Goal: Task Accomplishment & Management: Use online tool/utility

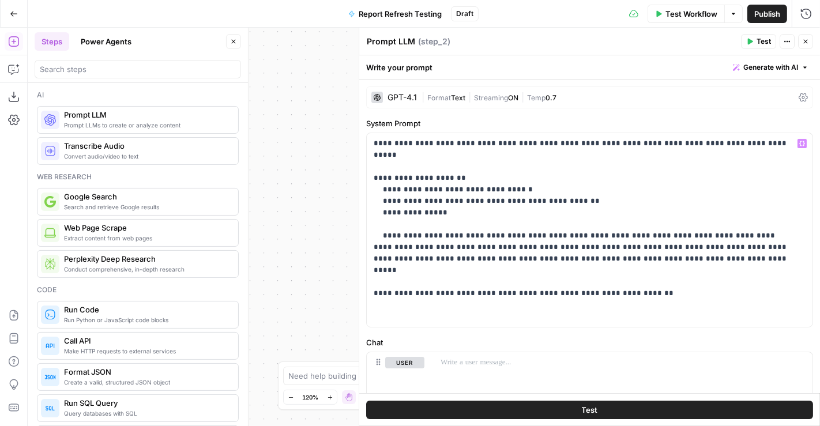
click at [510, 182] on p "**********" at bounding box center [585, 230] width 423 height 185
click at [506, 198] on p "**********" at bounding box center [585, 230] width 423 height 185
drag, startPoint x: 552, startPoint y: 204, endPoint x: 362, endPoint y: 205, distance: 190.3
click at [362, 205] on div "**********" at bounding box center [589, 227] width 461 height 398
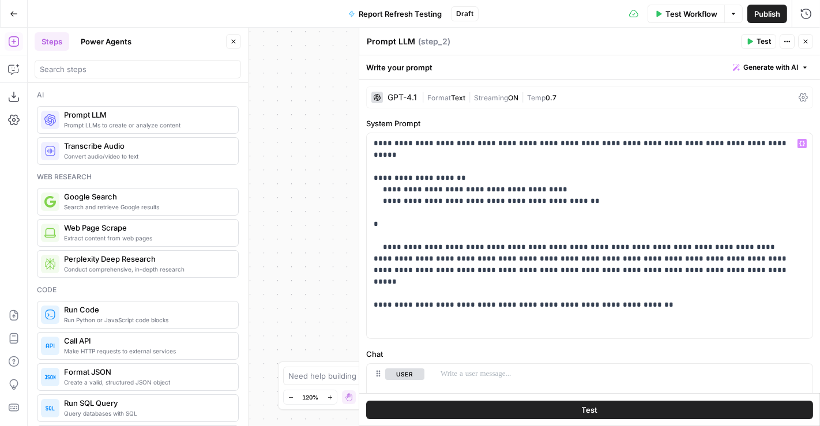
click at [589, 191] on p "**********" at bounding box center [585, 236] width 423 height 196
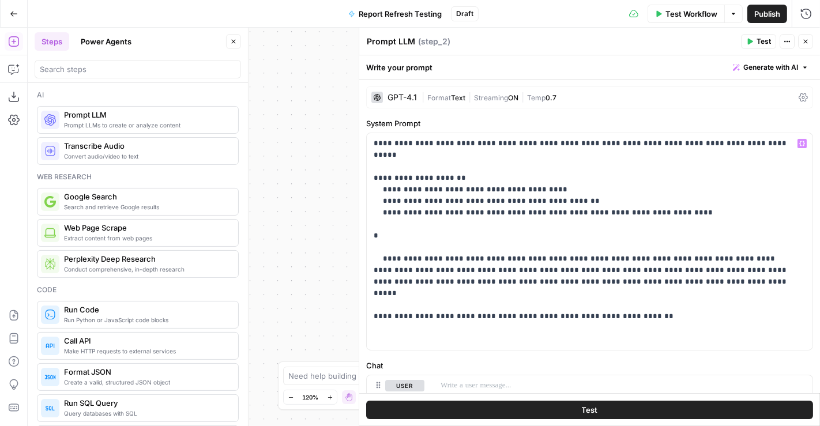
click at [528, 236] on p "**********" at bounding box center [585, 242] width 423 height 208
click at [516, 228] on p "**********" at bounding box center [585, 242] width 423 height 208
click at [376, 227] on p "**********" at bounding box center [585, 242] width 423 height 208
click at [432, 227] on p "**********" at bounding box center [585, 242] width 423 height 208
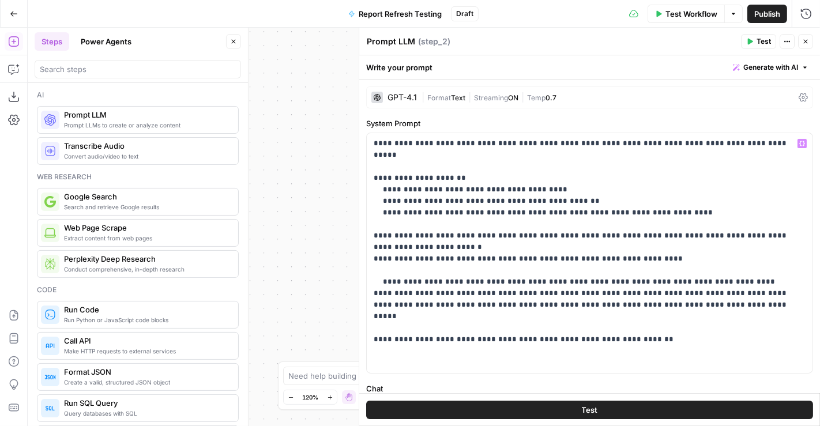
click at [548, 245] on p "**********" at bounding box center [585, 253] width 423 height 231
click at [606, 246] on p "**********" at bounding box center [585, 253] width 423 height 231
click at [545, 248] on p "**********" at bounding box center [585, 253] width 423 height 231
click at [729, 249] on p "**********" at bounding box center [585, 253] width 423 height 231
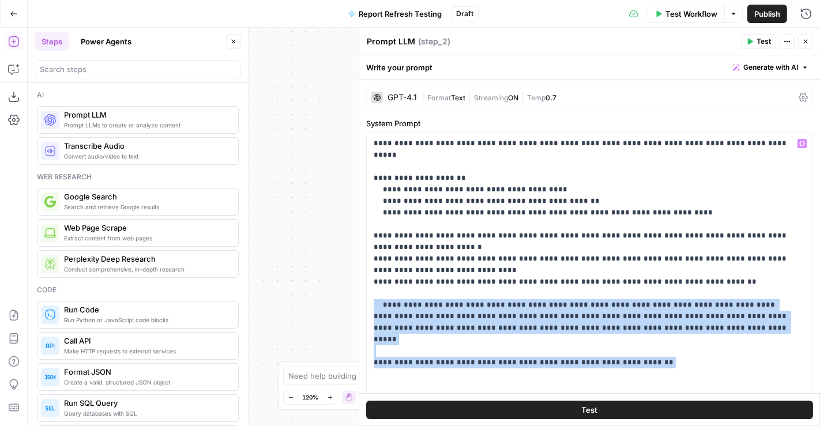
drag, startPoint x: 650, startPoint y: 345, endPoint x: 374, endPoint y: 294, distance: 280.8
click at [374, 294] on p "**********" at bounding box center [585, 265] width 423 height 254
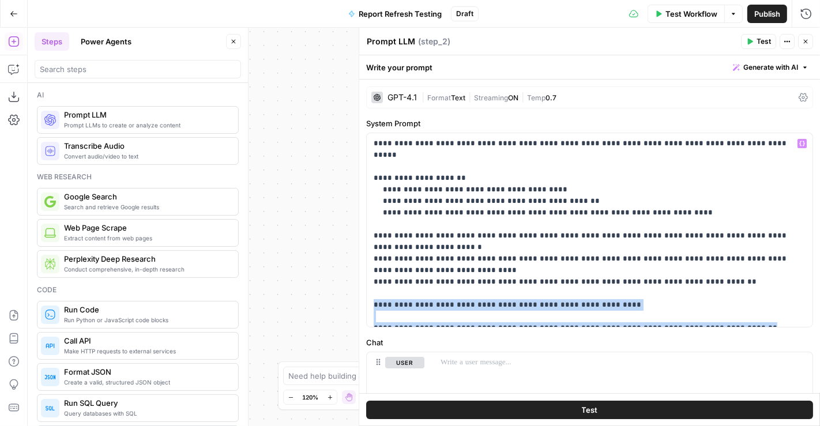
drag, startPoint x: 645, startPoint y: 293, endPoint x: 743, endPoint y: 332, distance: 105.0
click at [743, 332] on div "**********" at bounding box center [589, 318] width 461 height 476
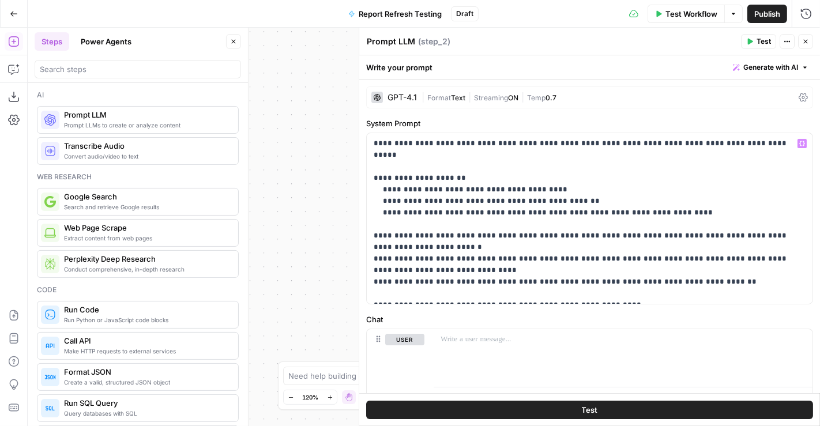
click at [765, 145] on p "**********" at bounding box center [585, 218] width 423 height 161
click at [482, 350] on div at bounding box center [623, 355] width 379 height 53
click at [807, 38] on icon "button" at bounding box center [805, 41] width 7 height 7
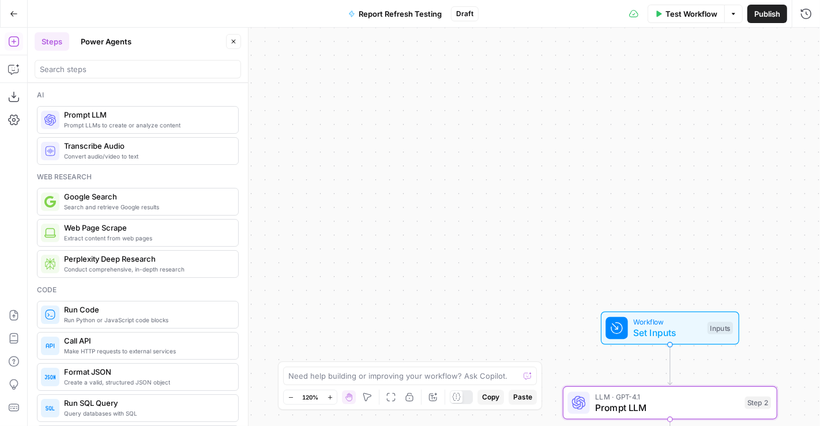
drag, startPoint x: 565, startPoint y: 236, endPoint x: 287, endPoint y: 73, distance: 322.8
click at [287, 73] on div "Workflow Set Inputs Inputs LLM · GPT-4.1 Prompt LLM Step 2 End Output" at bounding box center [424, 227] width 792 height 398
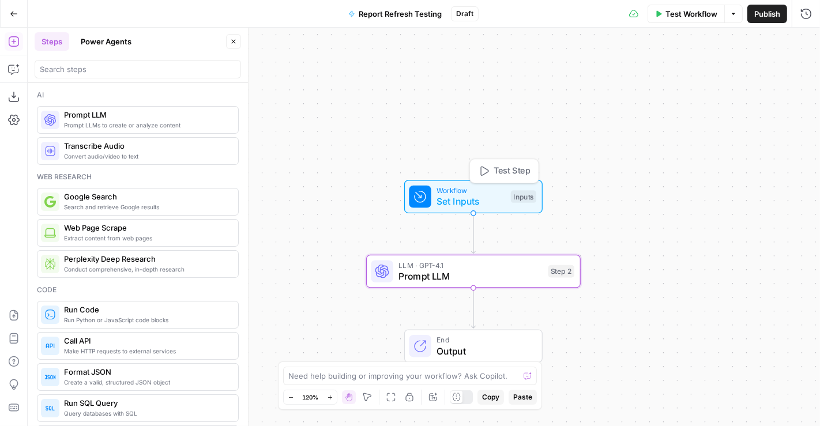
click at [452, 197] on span "Set Inputs" at bounding box center [471, 202] width 69 height 14
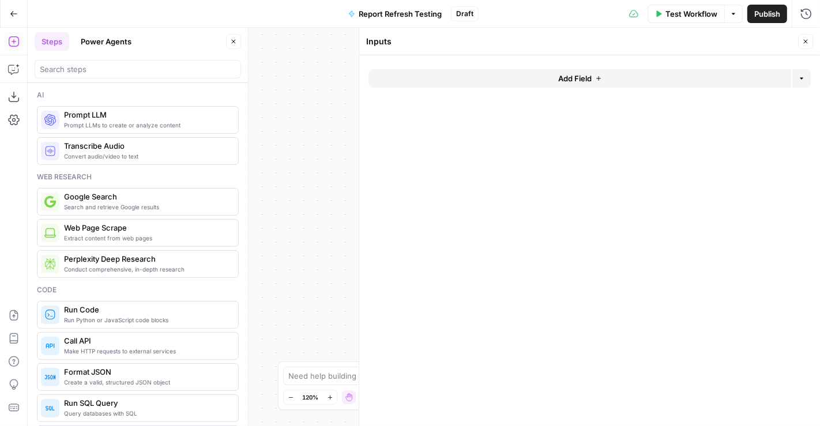
click at [612, 75] on button "Add Field" at bounding box center [579, 78] width 423 height 18
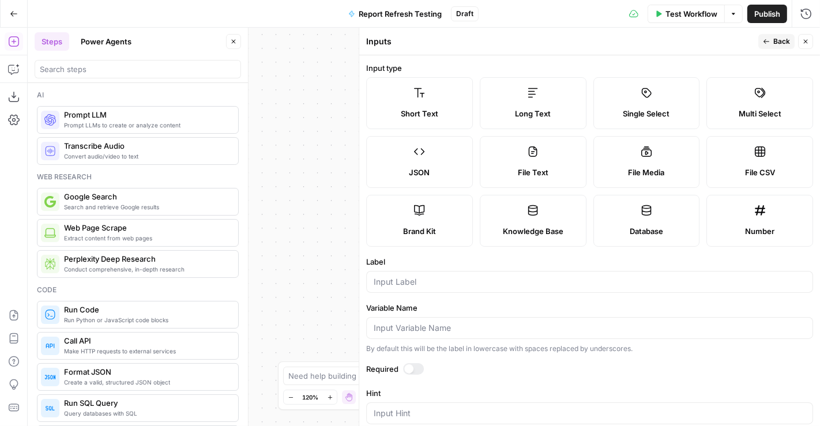
click at [531, 104] on label "Long Text" at bounding box center [533, 103] width 107 height 52
click at [473, 276] on input "Label" at bounding box center [590, 282] width 432 height 12
click at [789, 39] on div "Run History E" at bounding box center [782, 39] width 54 height 12
click at [450, 274] on div "one input" at bounding box center [589, 282] width 447 height 22
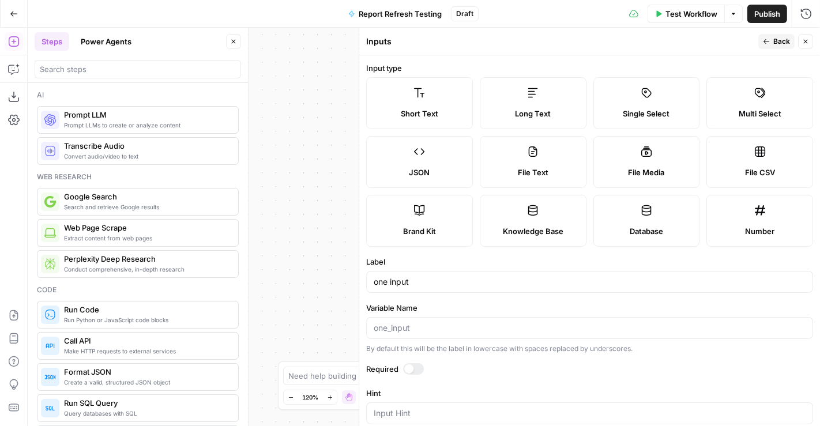
click at [450, 274] on div "one input" at bounding box center [589, 282] width 447 height 22
drag, startPoint x: 426, startPoint y: 285, endPoint x: 302, endPoint y: 292, distance: 124.8
click at [302, 292] on body "Paragon Intel - Bill / Ty / [PERSON_NAME] R&D New Home Browse Your Data Usage S…" at bounding box center [410, 213] width 820 height 426
type input "o"
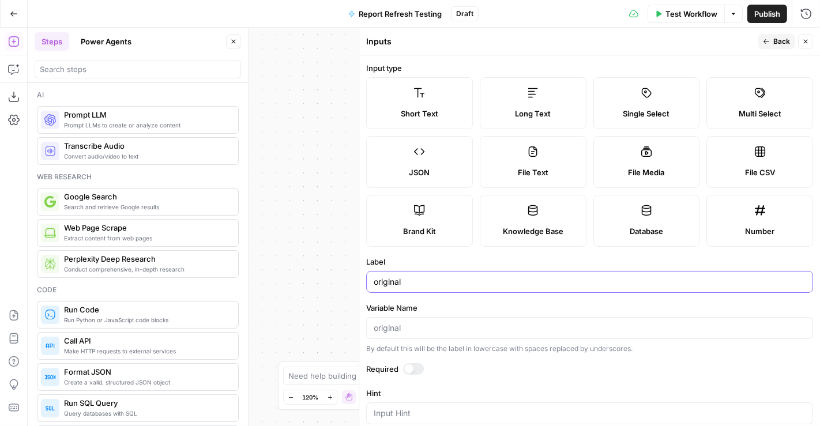
type input "original"
click at [773, 44] on span "Back" at bounding box center [781, 41] width 17 height 10
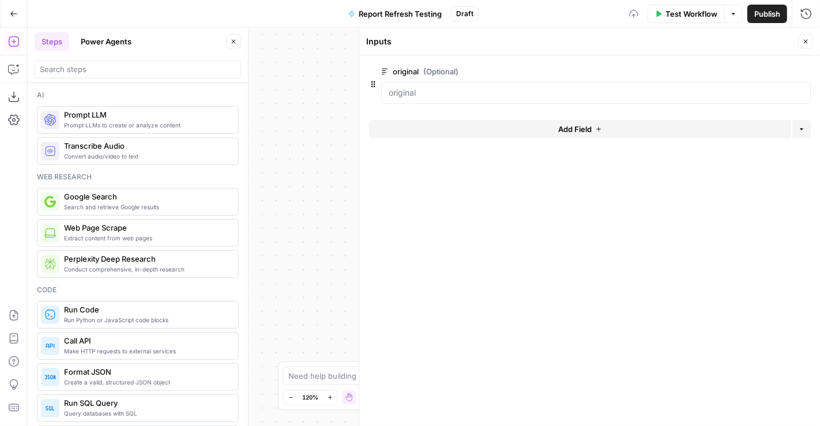
click at [633, 130] on button "Add Field" at bounding box center [579, 129] width 423 height 18
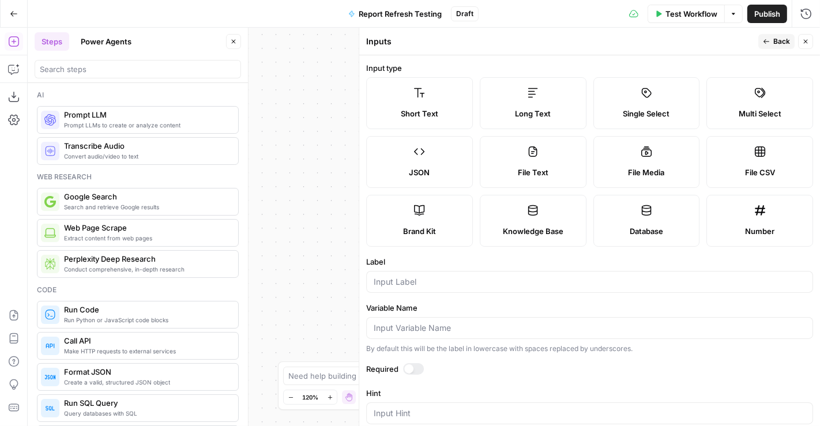
click at [552, 106] on label "Long Text" at bounding box center [533, 103] width 107 height 52
click at [475, 284] on input "Label" at bounding box center [590, 282] width 432 height 12
type input "new"
click at [777, 46] on span "Back" at bounding box center [781, 41] width 17 height 10
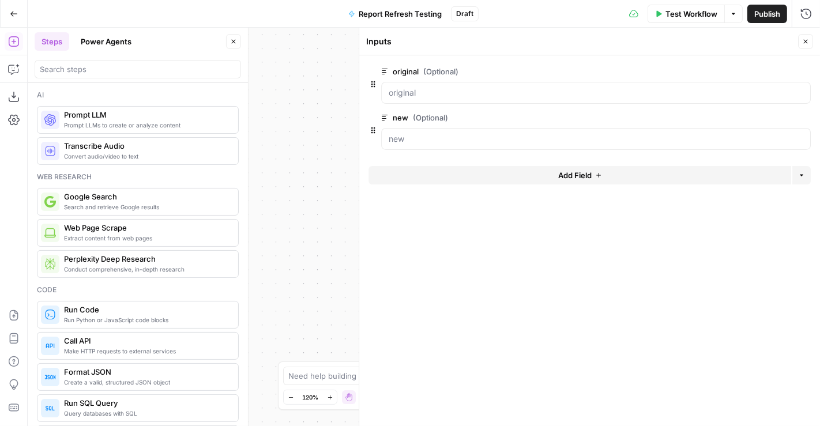
click at [805, 43] on span "E" at bounding box center [803, 39] width 9 height 12
click at [810, 42] on button "Close" at bounding box center [805, 41] width 15 height 15
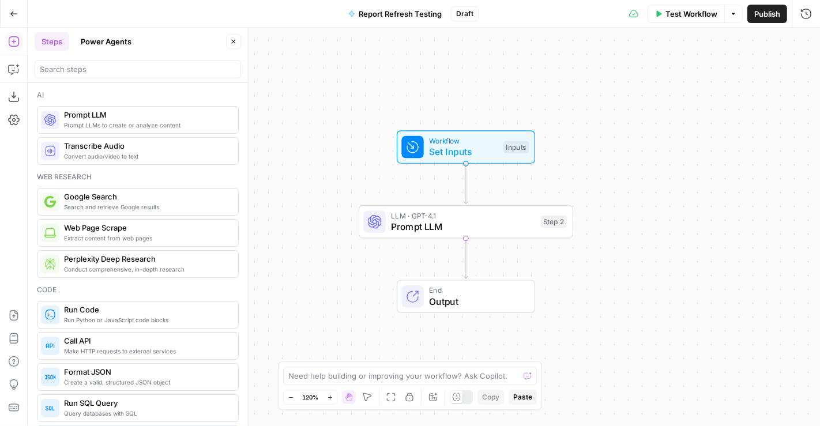
drag, startPoint x: 615, startPoint y: 288, endPoint x: 600, endPoint y: 219, distance: 70.2
click at [600, 219] on div "Workflow Set Inputs Inputs LLM · GPT-4.1 Prompt LLM Step 2 End Output" at bounding box center [424, 227] width 792 height 398
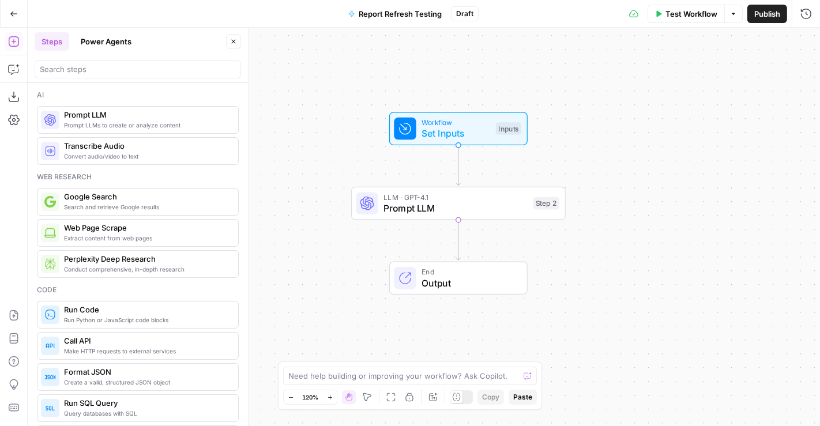
click at [486, 207] on span "Prompt LLM" at bounding box center [455, 208] width 144 height 14
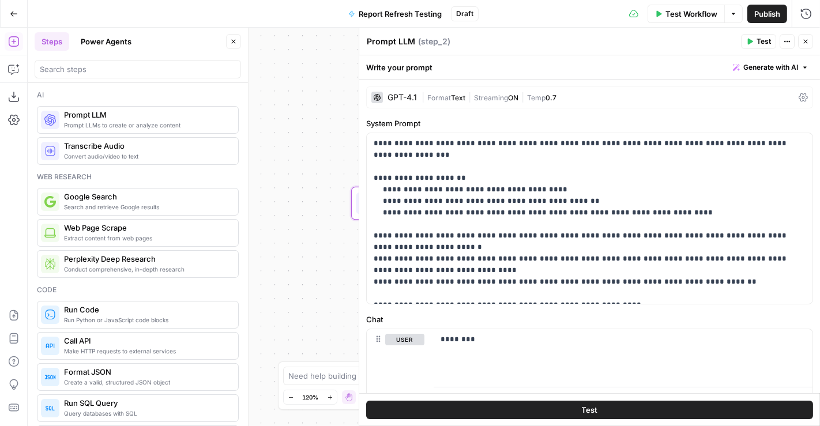
click at [430, 107] on div "GPT-4.1 | Format Text | Streaming ON | Temp 0.7" at bounding box center [589, 97] width 447 height 22
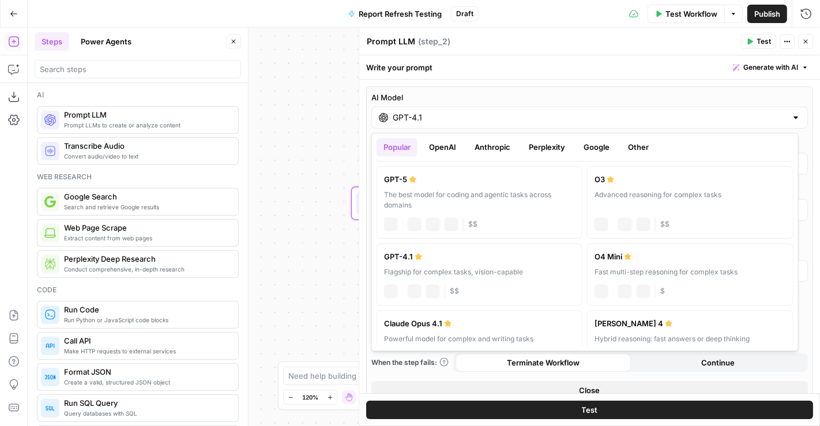
click at [458, 125] on div "GPT-4.1" at bounding box center [589, 118] width 437 height 22
click at [591, 144] on button "Google" at bounding box center [597, 147] width 40 height 18
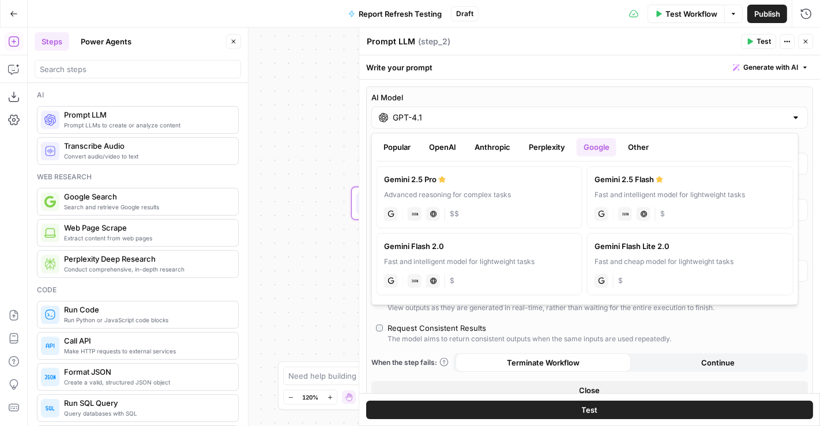
click at [450, 185] on label "Gemini 2.5 Pro Advanced reasoning for complex tasks gemini JSON Mode Live Web R…" at bounding box center [480, 197] width 206 height 62
type input "Gemini 2.5 Pro"
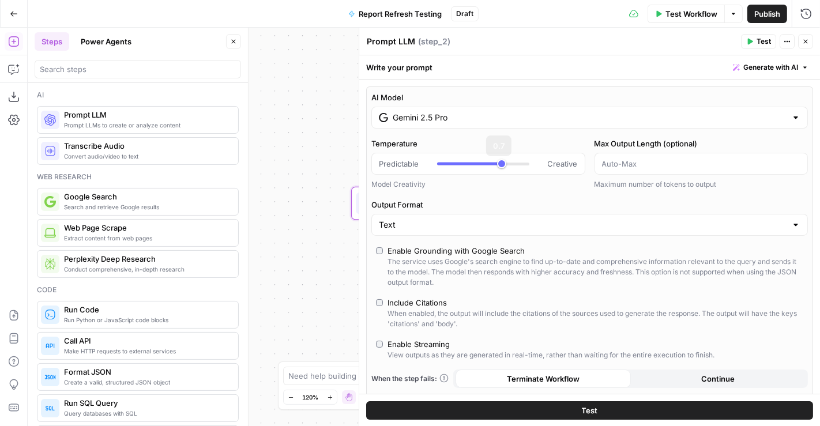
type input "*"
drag, startPoint x: 499, startPoint y: 164, endPoint x: 427, endPoint y: 166, distance: 72.1
click at [427, 166] on div "Predictable Creative" at bounding box center [478, 164] width 199 height 12
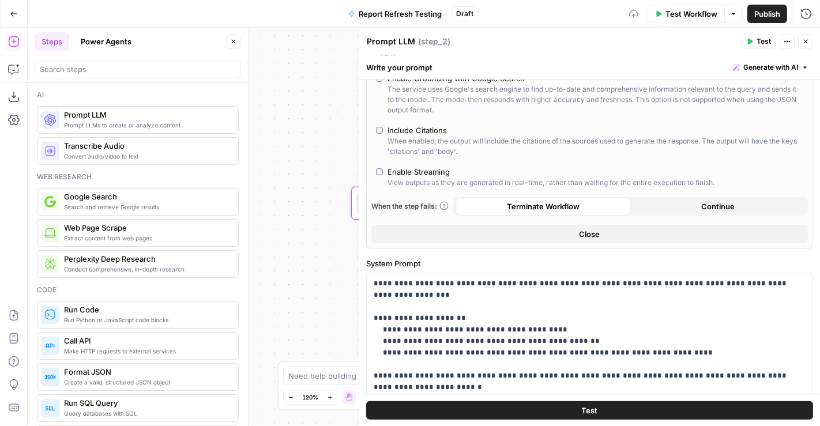
scroll to position [174, 0]
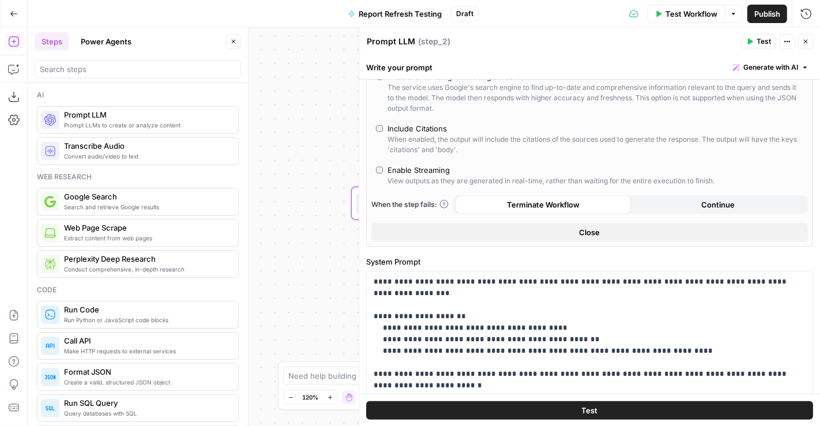
click at [424, 179] on div "View outputs as they are generated in real-time, rather than waiting for the en…" at bounding box center [551, 181] width 327 height 10
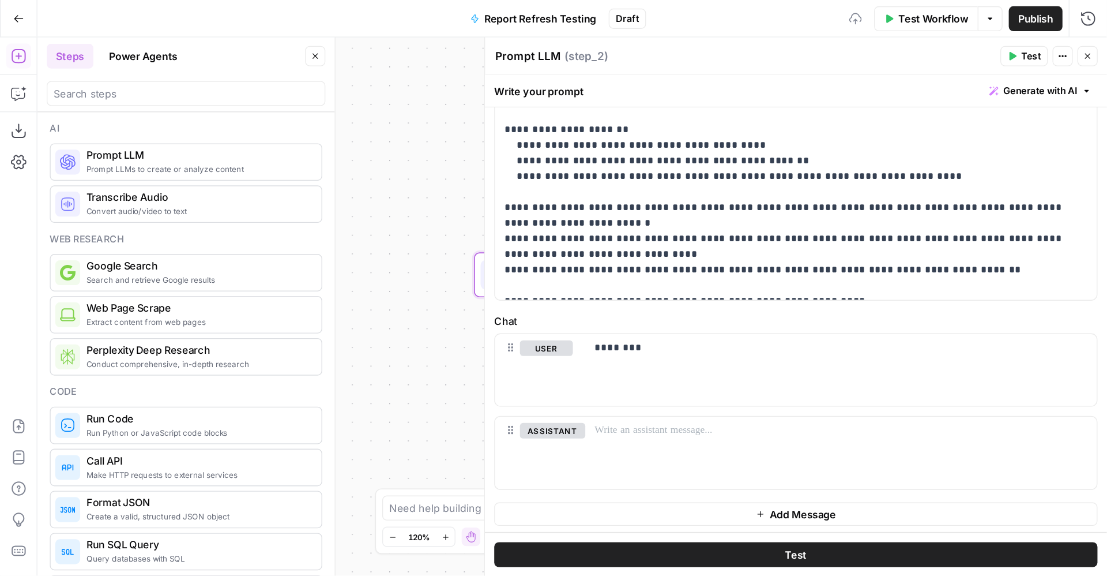
scroll to position [393, 0]
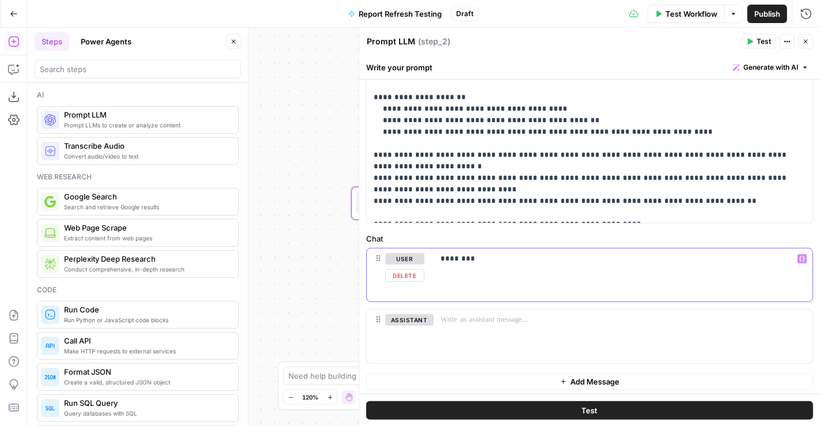
click at [516, 268] on div "********" at bounding box center [623, 275] width 379 height 53
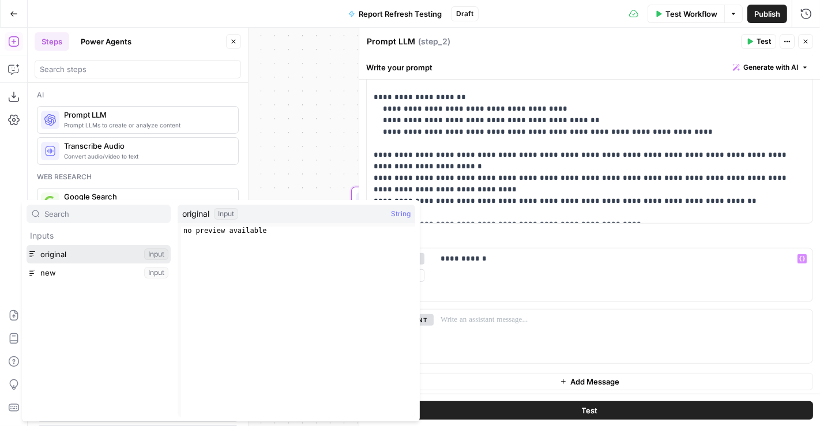
click at [77, 256] on button "Select variable original" at bounding box center [99, 254] width 144 height 18
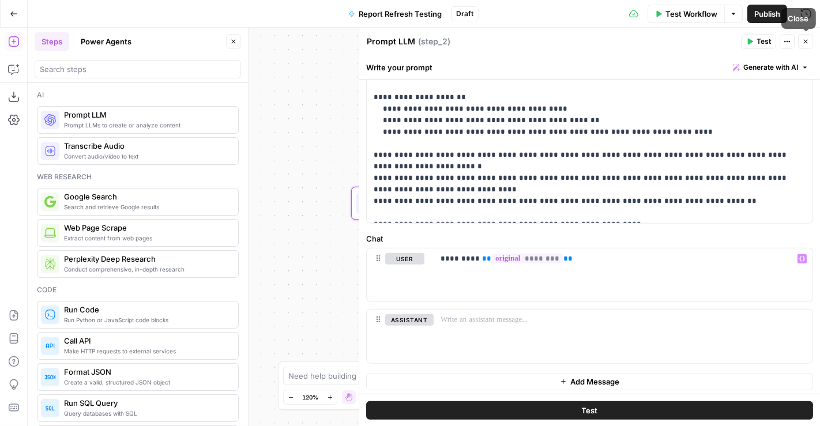
click at [811, 41] on button "Close" at bounding box center [805, 41] width 15 height 15
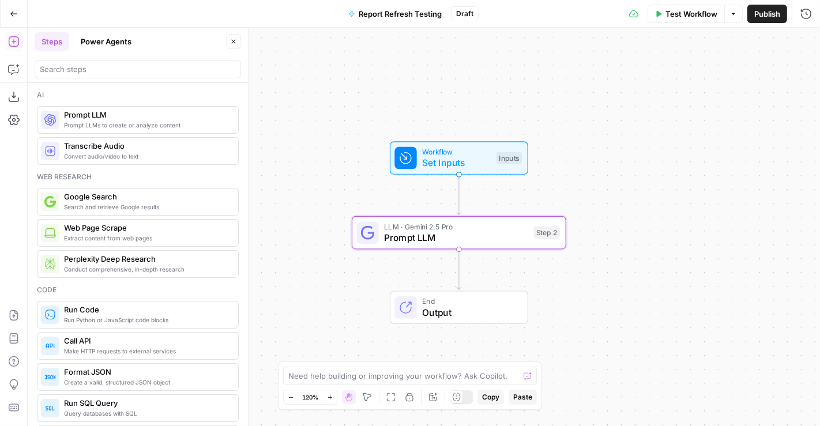
click at [660, 151] on div "Workflow Set Inputs Inputs LLM · Gemini 2.5 Pro Prompt LLM Step 2 End Output" at bounding box center [424, 227] width 792 height 398
click at [694, 16] on span "Test Workflow" at bounding box center [691, 14] width 52 height 12
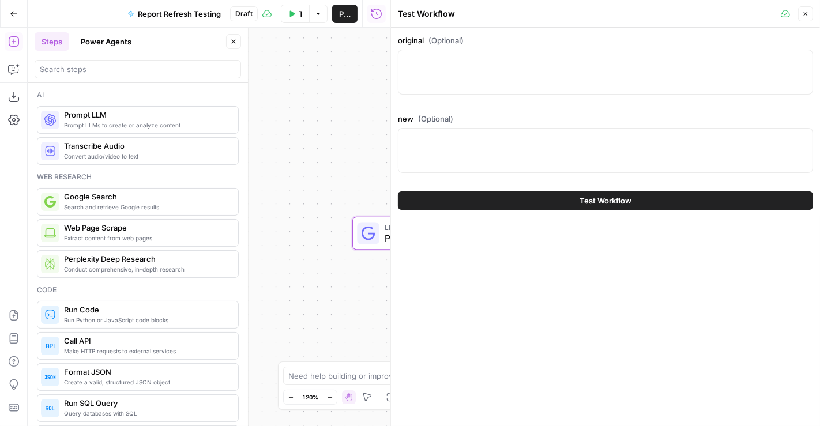
click at [539, 43] on label "original (Optional)" at bounding box center [605, 41] width 415 height 12
click at [539, 55] on textarea "original (Optional)" at bounding box center [605, 61] width 400 height 12
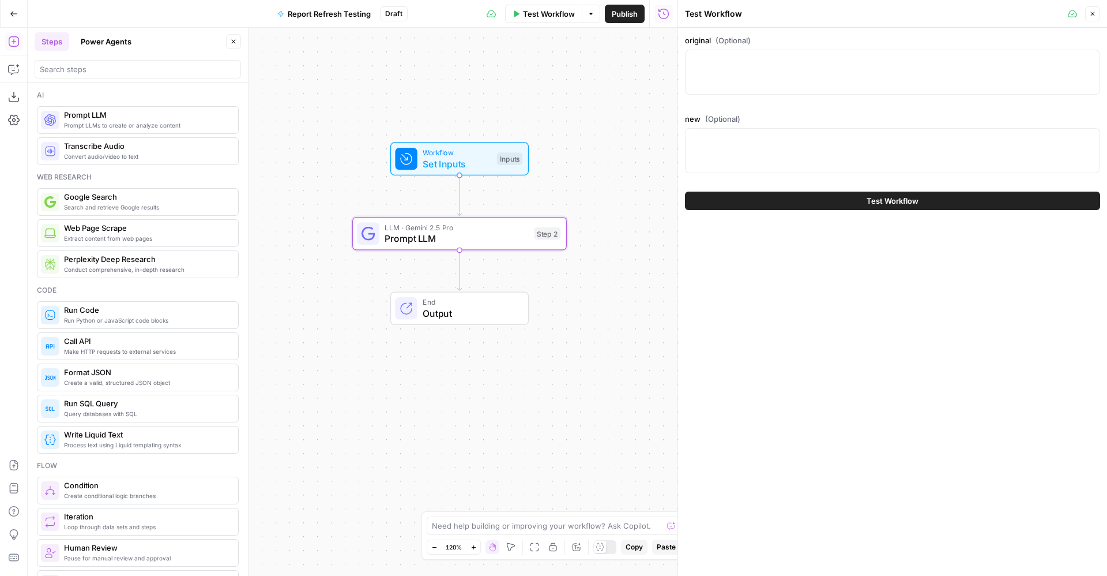
click at [804, 70] on div at bounding box center [892, 72] width 415 height 45
paste textarea ""1. {""material_updates"":[{""material_news"":""Acquires CellaGenix Therapeutic…"
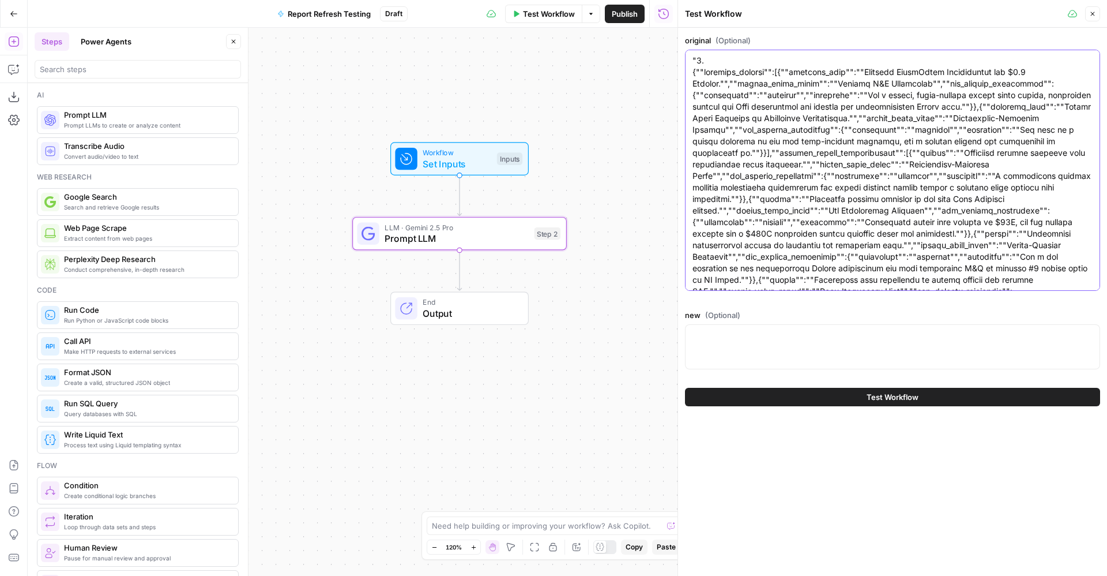
scroll to position [27628, 0]
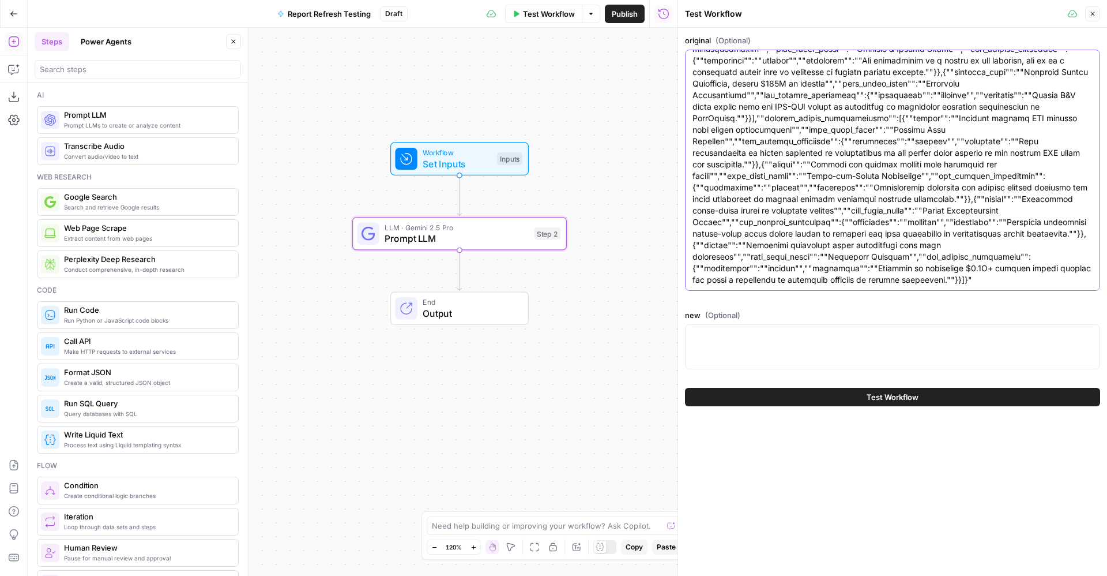
type textarea ""1. {""material_updates"":[{""material_news"":""Acquires CellaGenix Therapeutic…"
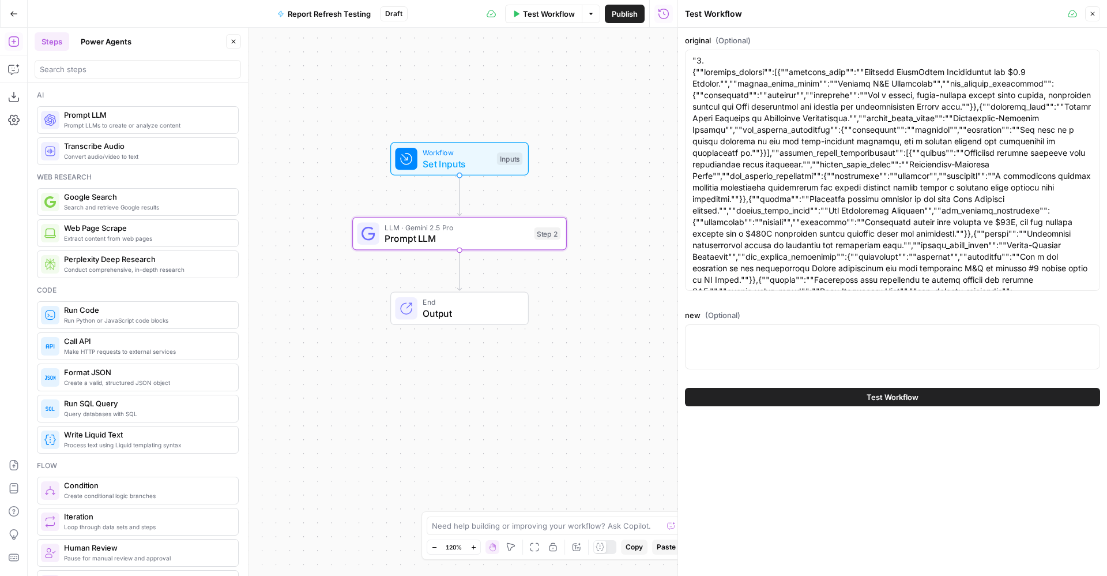
click at [819, 359] on div at bounding box center [892, 346] width 415 height 45
paste textarea ""1. {""material_updates"":[{""material_news"":""Acquires ChromoTech Diagnostics…"
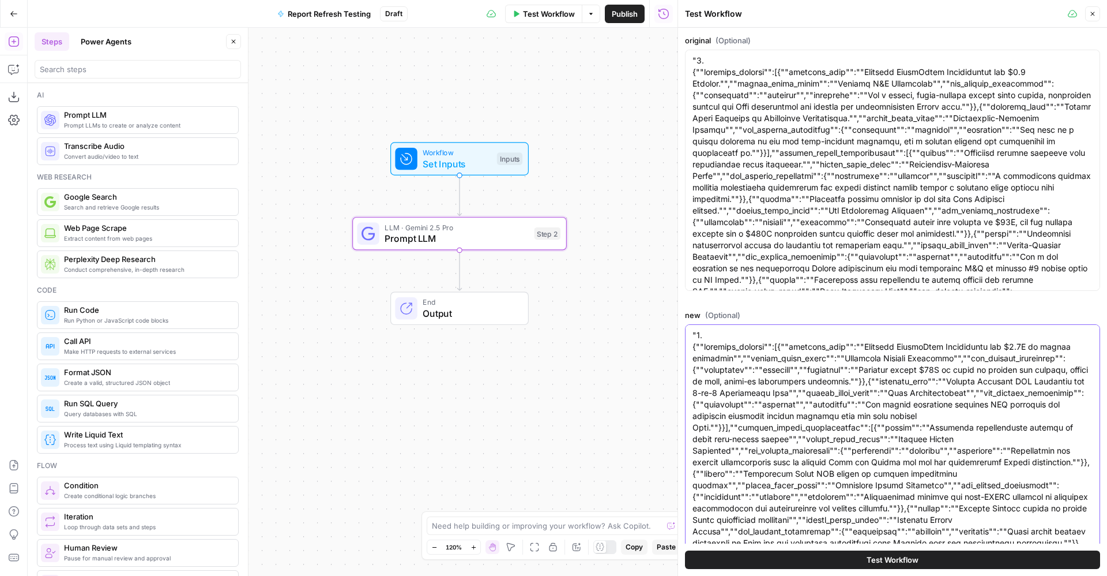
scroll to position [28331, 0]
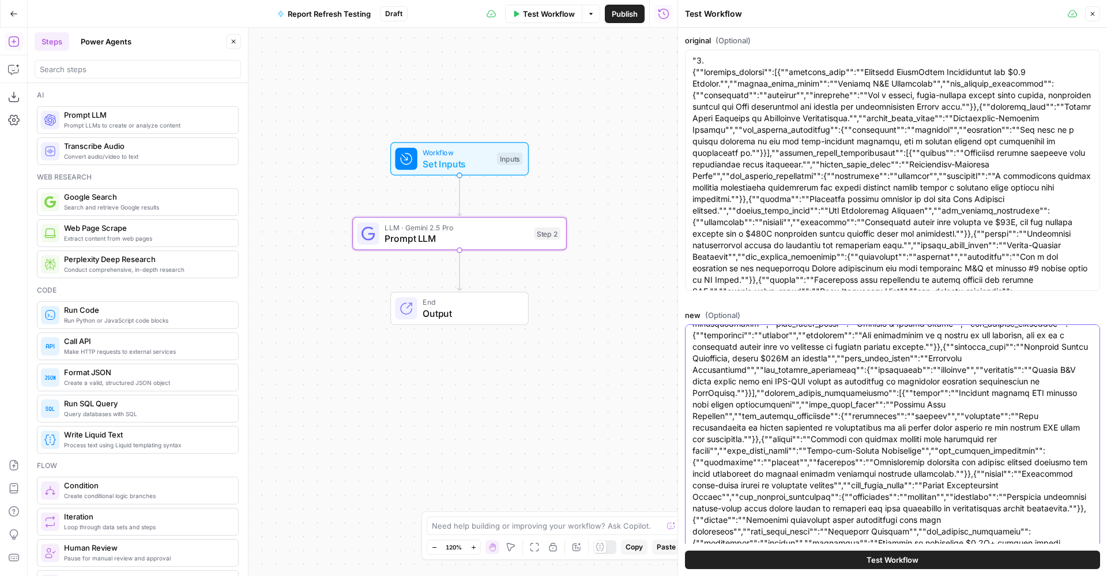
type textarea ""1. {""material_updates"":[{""material_news"":""Acquires ChromoTech Diagnostics…"
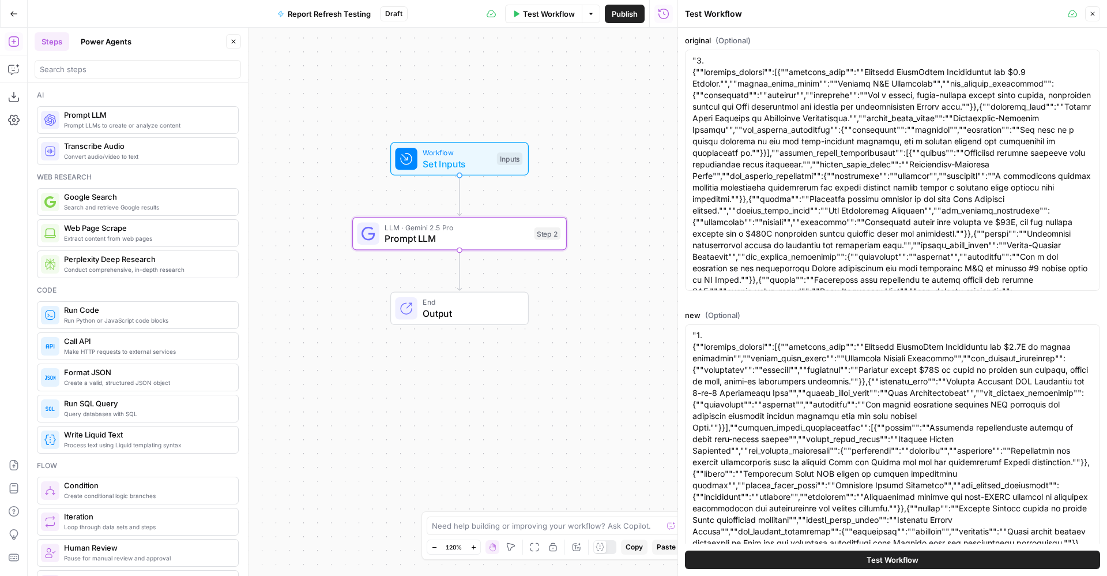
click at [819, 426] on button "Test Workflow" at bounding box center [892, 559] width 415 height 18
click at [497, 148] on div "Workflow Set Inputs Inputs Test Step" at bounding box center [458, 159] width 127 height 24
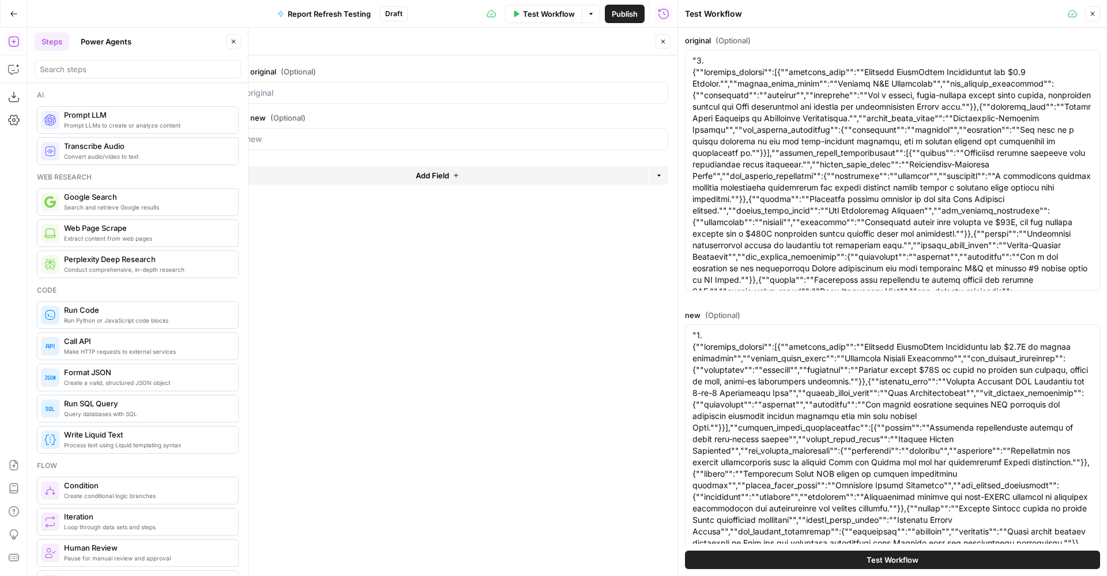
click at [638, 72] on button "edit field" at bounding box center [630, 72] width 44 height 14
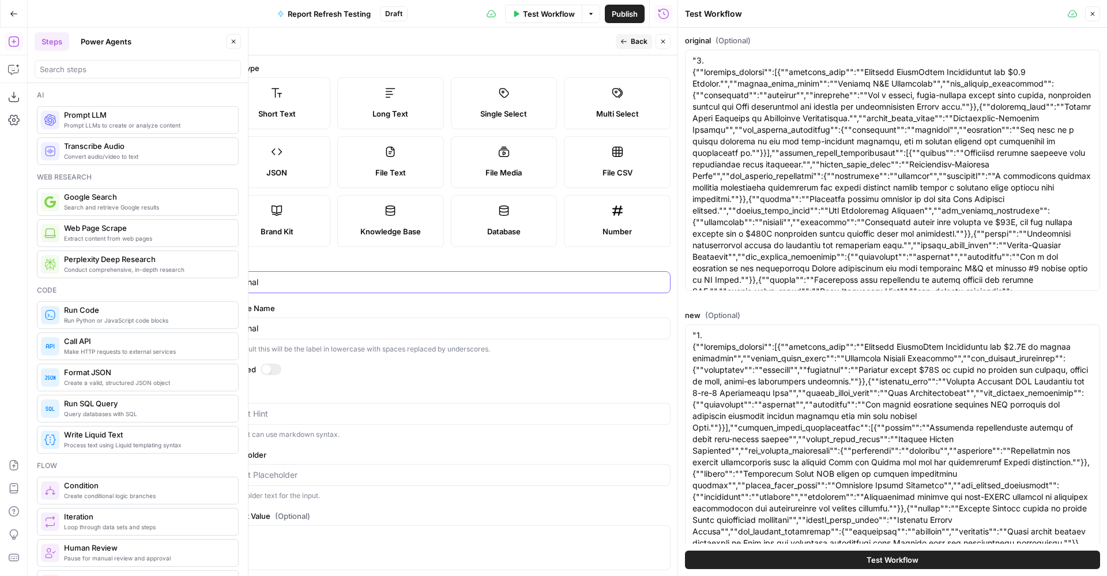
drag, startPoint x: 307, startPoint y: 285, endPoint x: 302, endPoint y: 294, distance: 9.6
click at [302, 294] on form "Input type Short Text Long Text Single Select Multi Select JSON File Text File …" at bounding box center [447, 315] width 461 height 520
type input "original input"
click at [625, 40] on icon "button" at bounding box center [623, 41] width 7 height 7
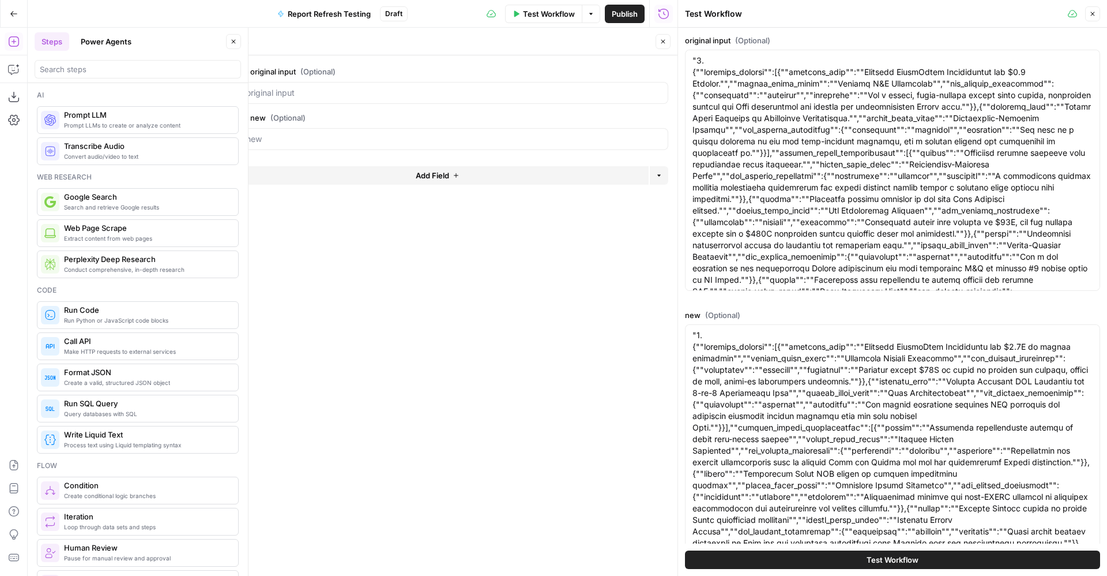
click at [625, 120] on span "edit field" at bounding box center [624, 117] width 25 height 9
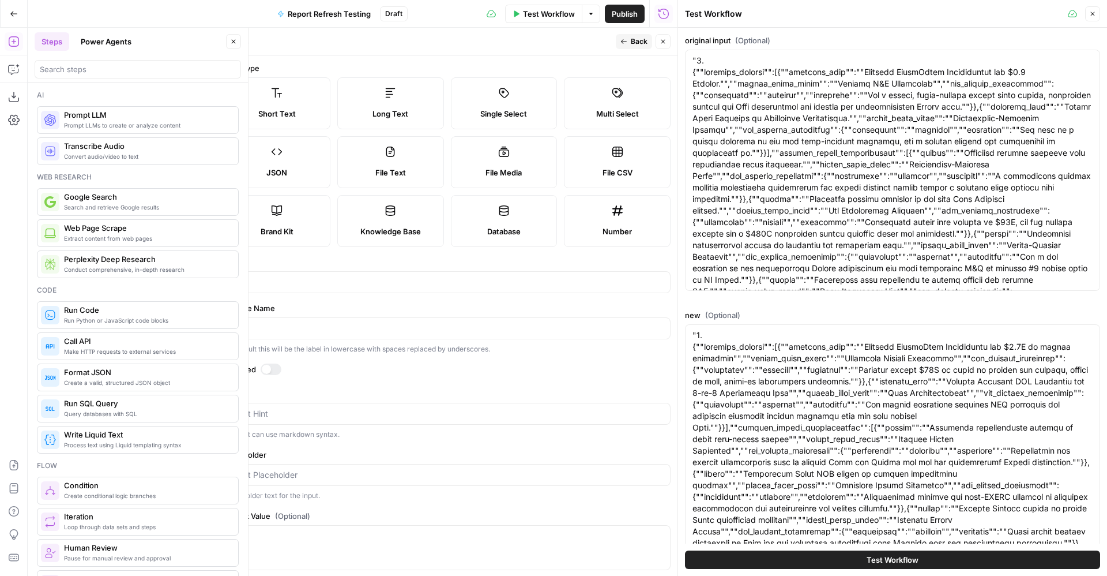
click at [364, 288] on div "new" at bounding box center [447, 282] width 447 height 22
type input "new input"
click at [631, 36] on span "Back" at bounding box center [639, 41] width 17 height 10
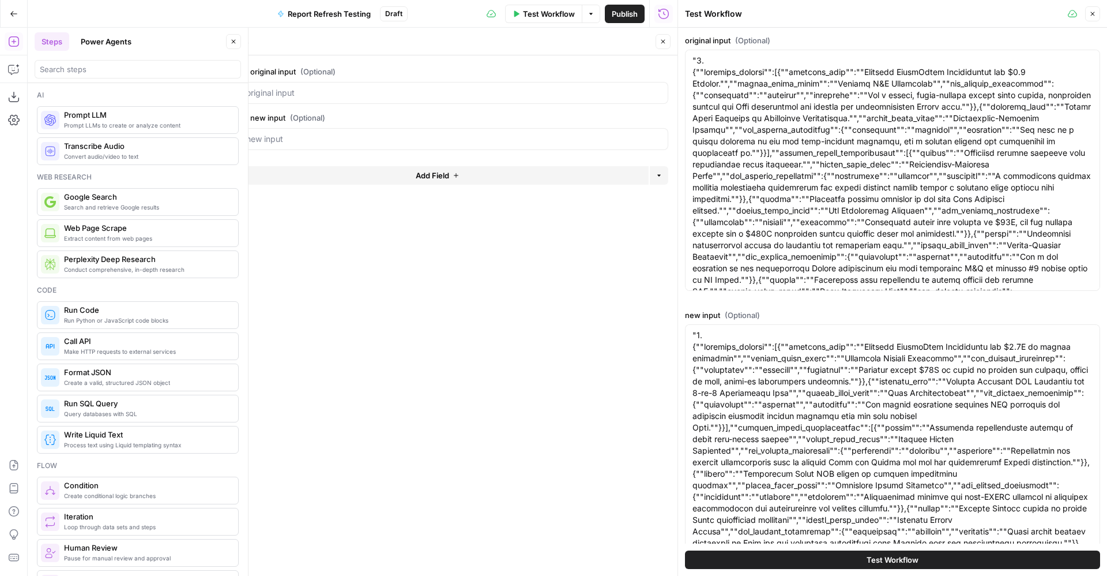
click at [664, 37] on button "Close" at bounding box center [663, 41] width 15 height 15
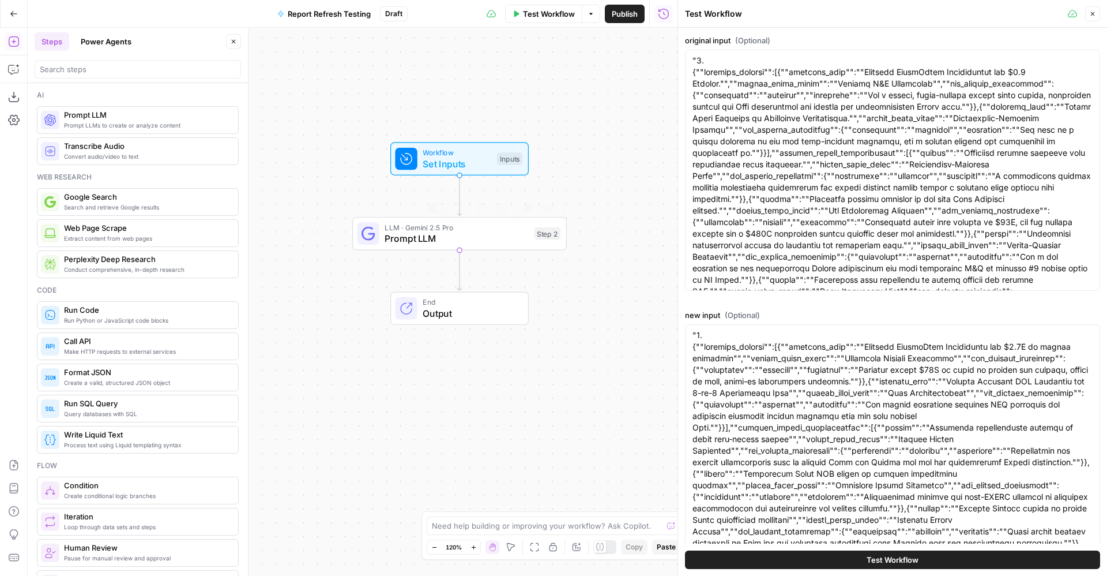
click at [494, 234] on span "Prompt LLM" at bounding box center [457, 238] width 144 height 14
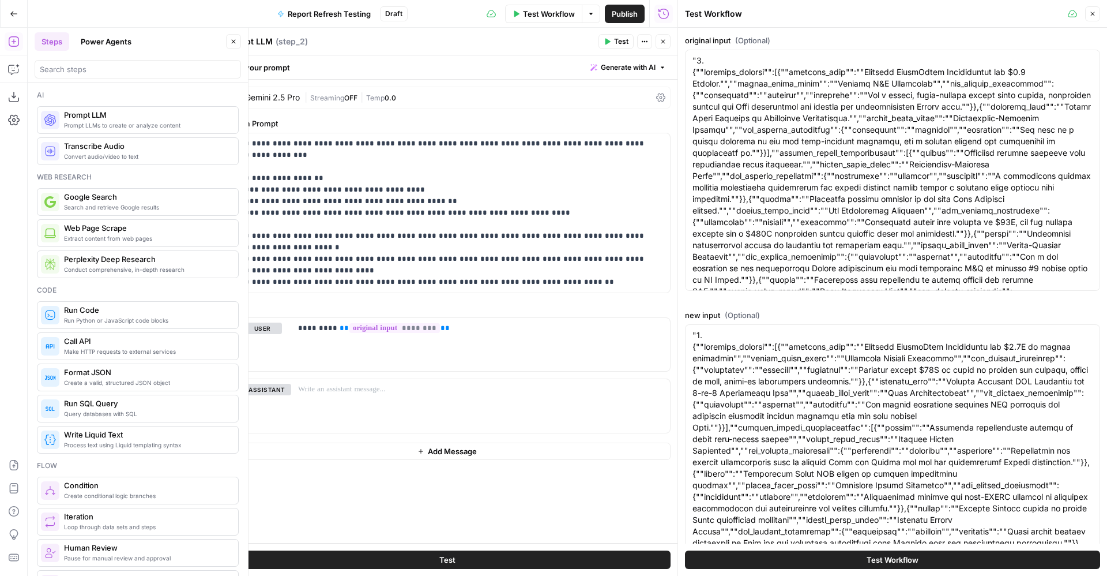
click at [662, 40] on icon "button" at bounding box center [663, 42] width 4 height 4
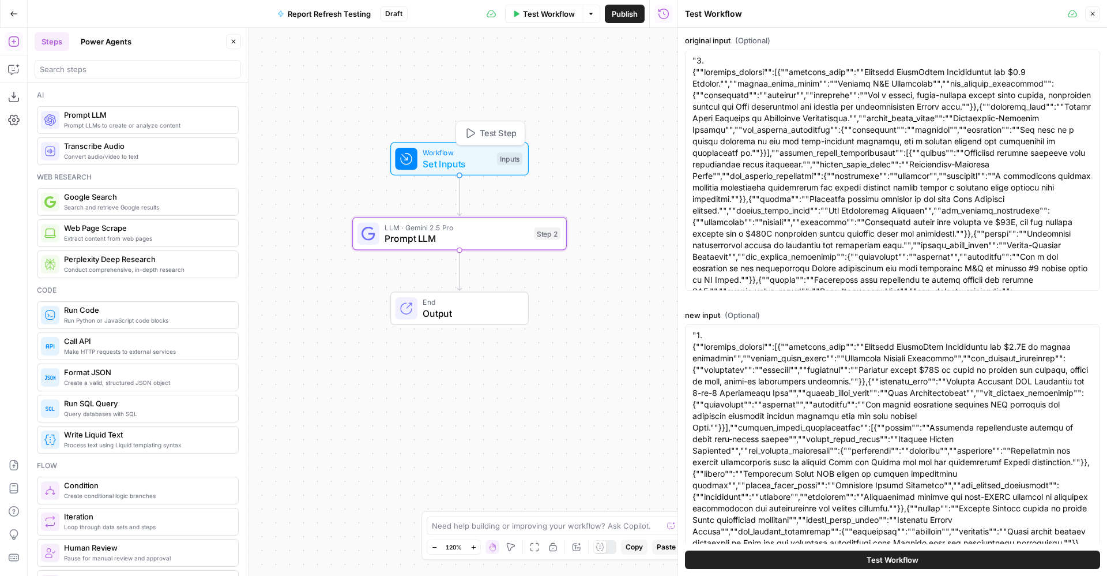
click at [478, 163] on span "Set Inputs" at bounding box center [457, 164] width 69 height 14
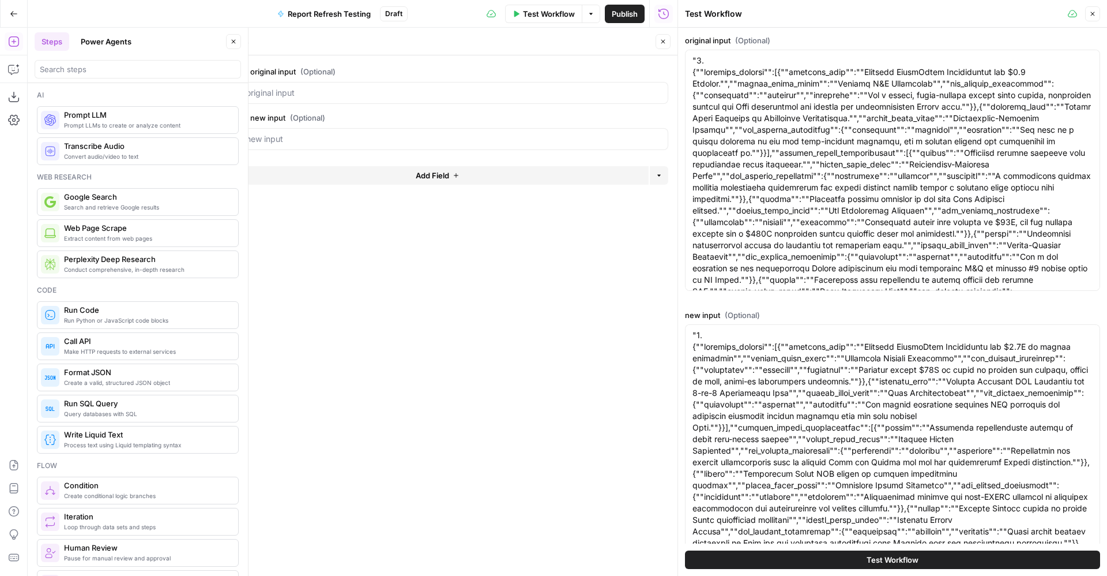
click at [634, 76] on button "edit field" at bounding box center [630, 72] width 44 height 14
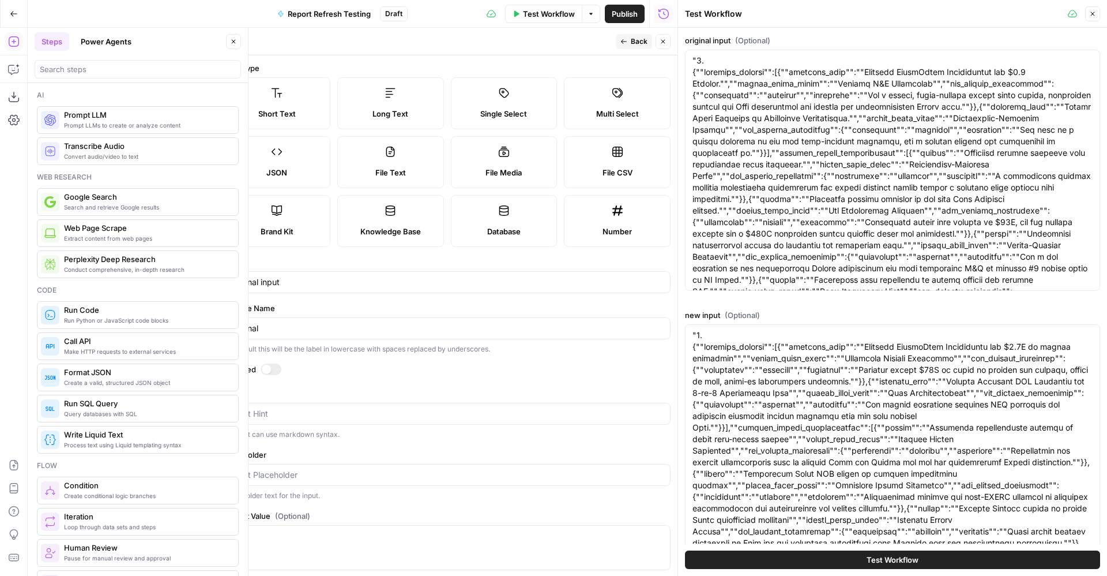
click at [316, 319] on div "original" at bounding box center [447, 328] width 447 height 22
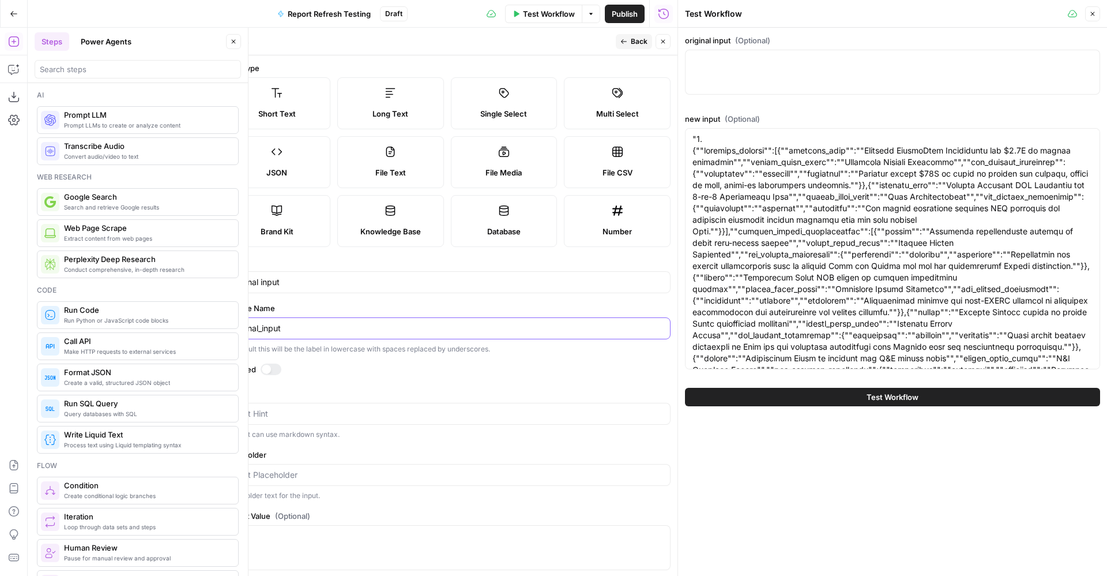
type input "original_input"
click at [625, 40] on icon "button" at bounding box center [623, 41] width 7 height 7
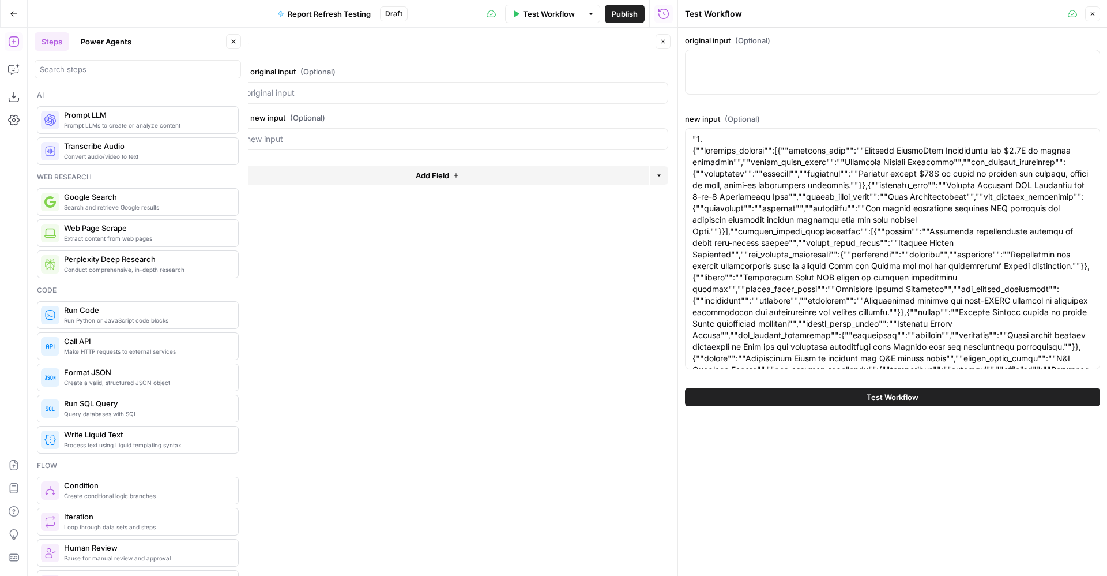
click at [620, 114] on span "edit field" at bounding box center [624, 117] width 25 height 9
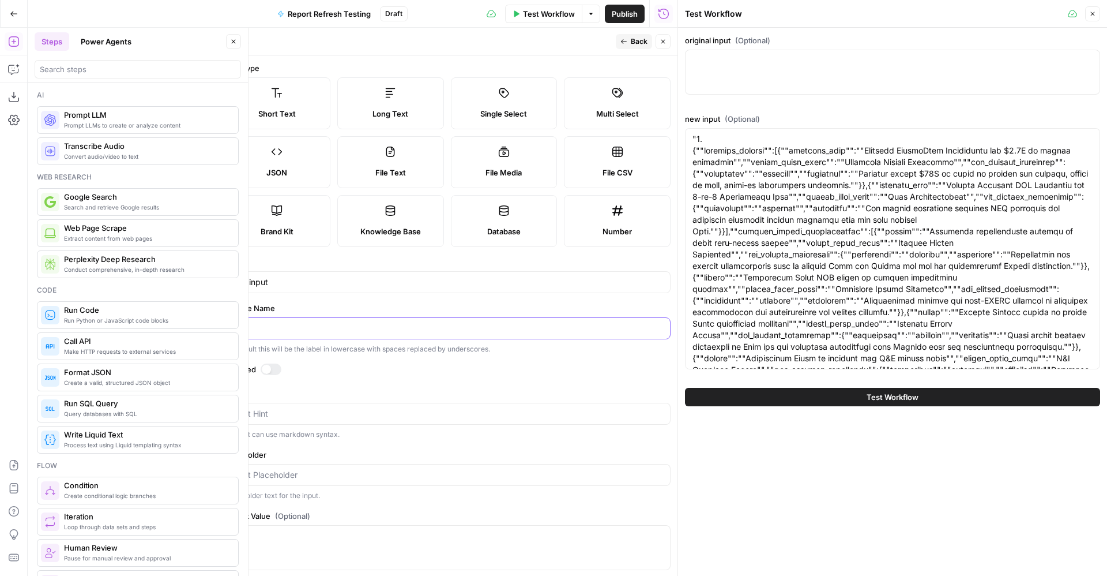
click at [317, 326] on input "new" at bounding box center [447, 328] width 432 height 12
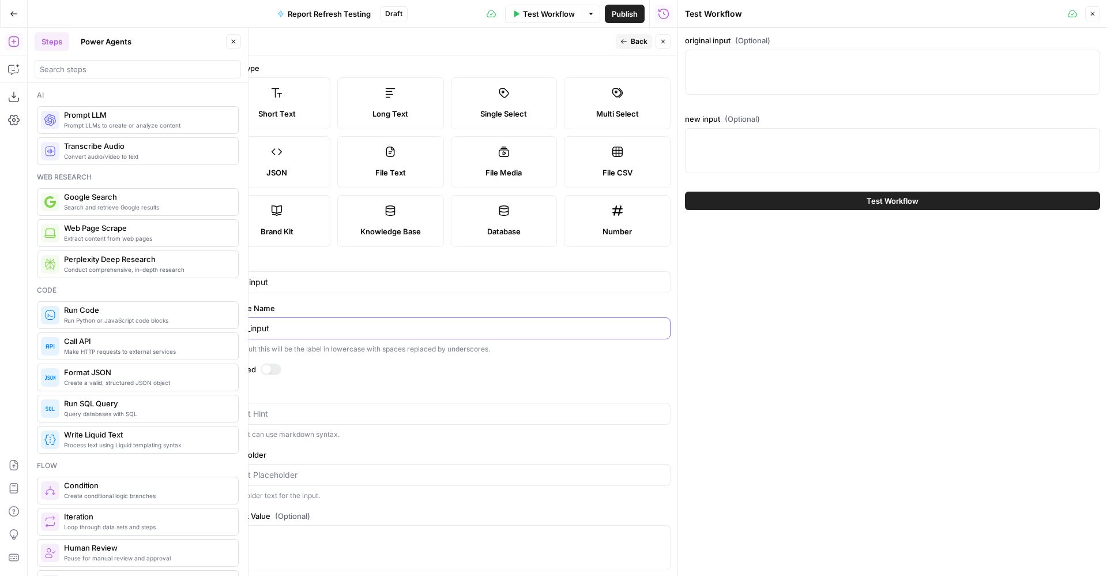
type input "new_input"
click at [647, 37] on span "Back" at bounding box center [639, 41] width 17 height 10
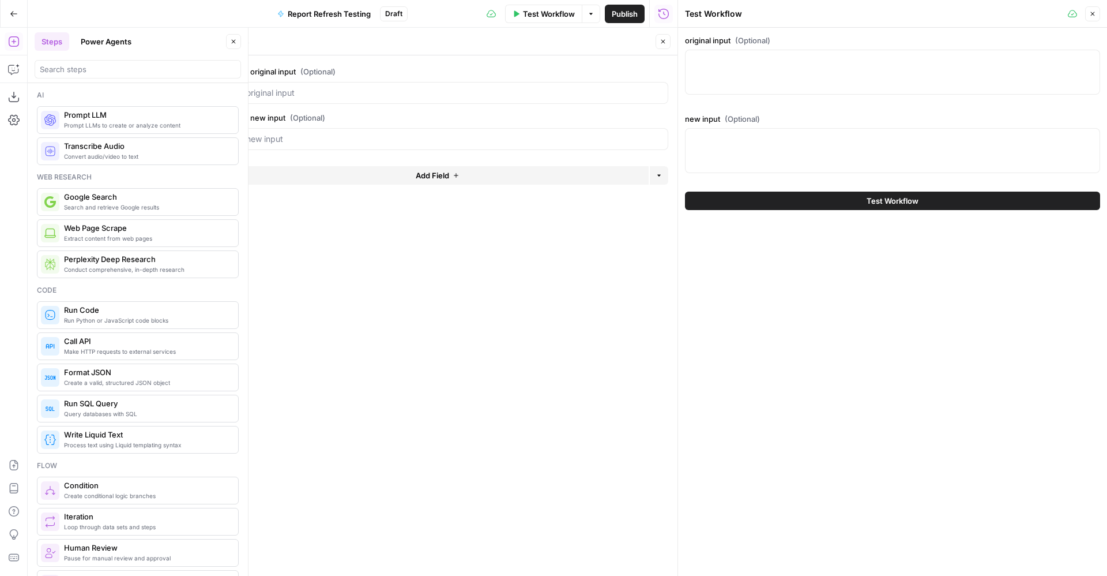
click at [668, 36] on button "Close" at bounding box center [663, 41] width 15 height 15
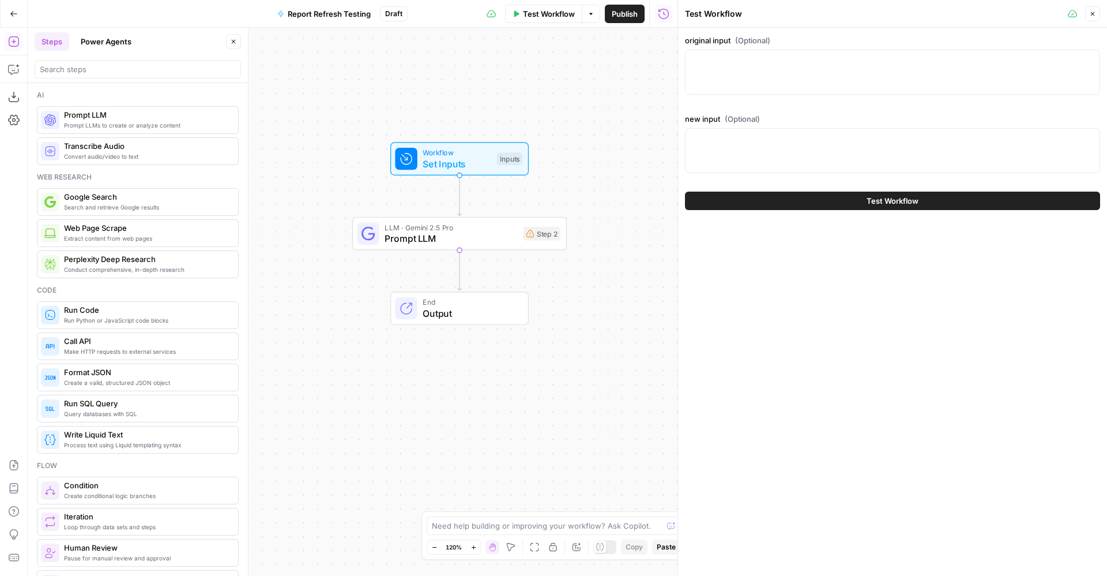
click at [506, 247] on div "LLM · Gemini 2.5 Pro Prompt LLM Step 2 Copy step Delete step Add Note Test" at bounding box center [459, 233] width 215 height 33
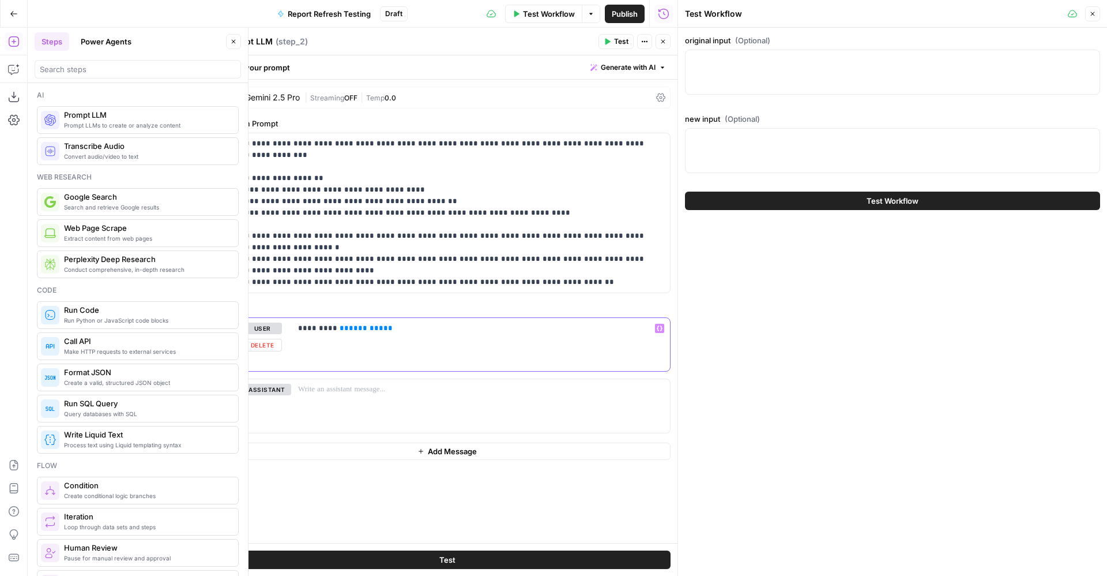
drag, startPoint x: 449, startPoint y: 330, endPoint x: 332, endPoint y: 332, distance: 117.7
click at [332, 332] on p "********* ** ******** **" at bounding box center [480, 328] width 365 height 12
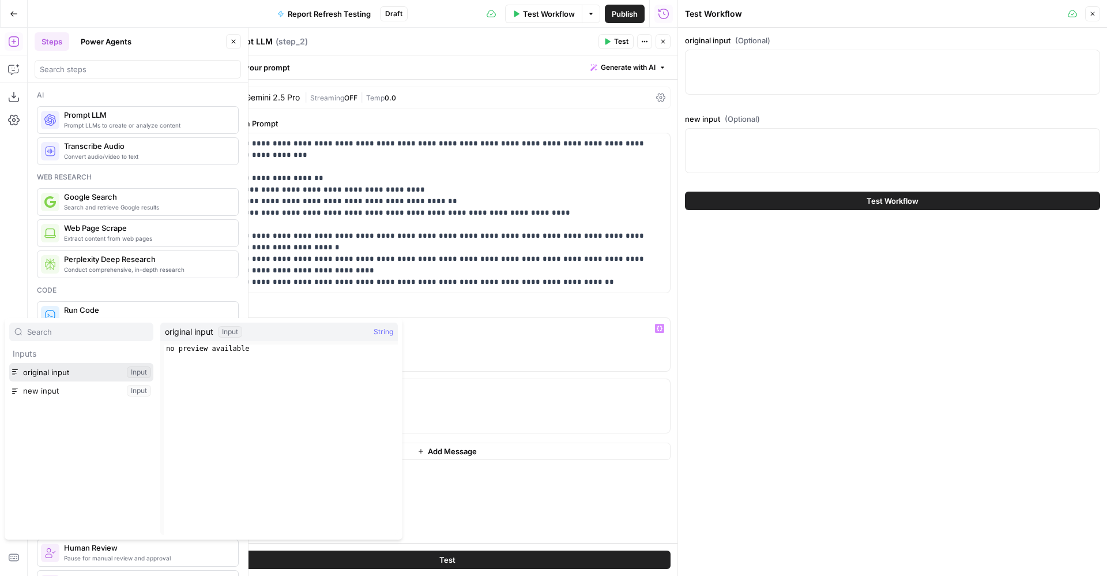
click at [63, 372] on button "Select variable original input" at bounding box center [81, 372] width 144 height 18
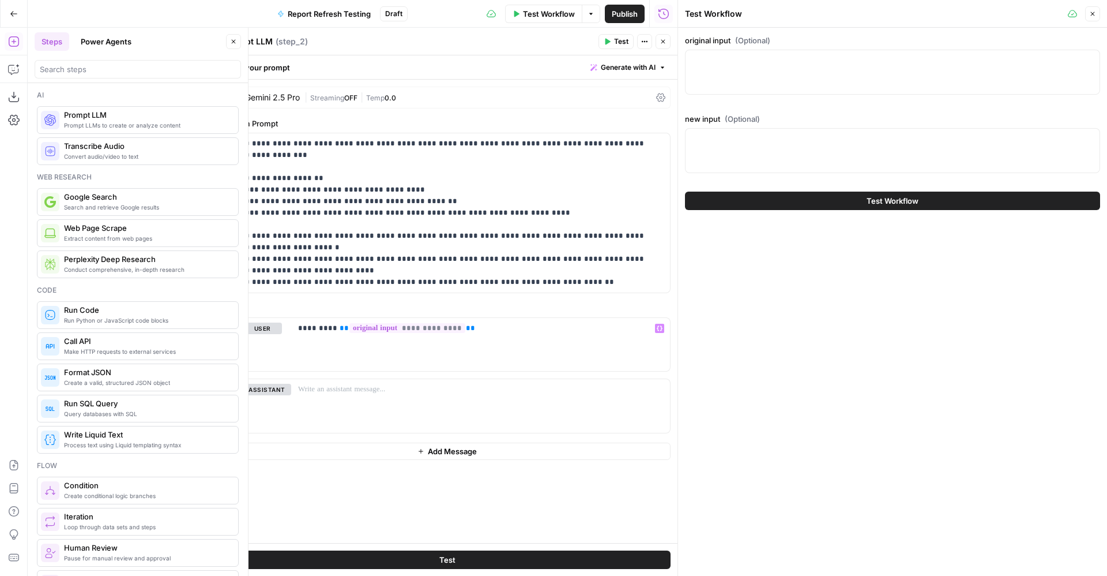
click at [625, 43] on span "Test" at bounding box center [621, 41] width 14 height 10
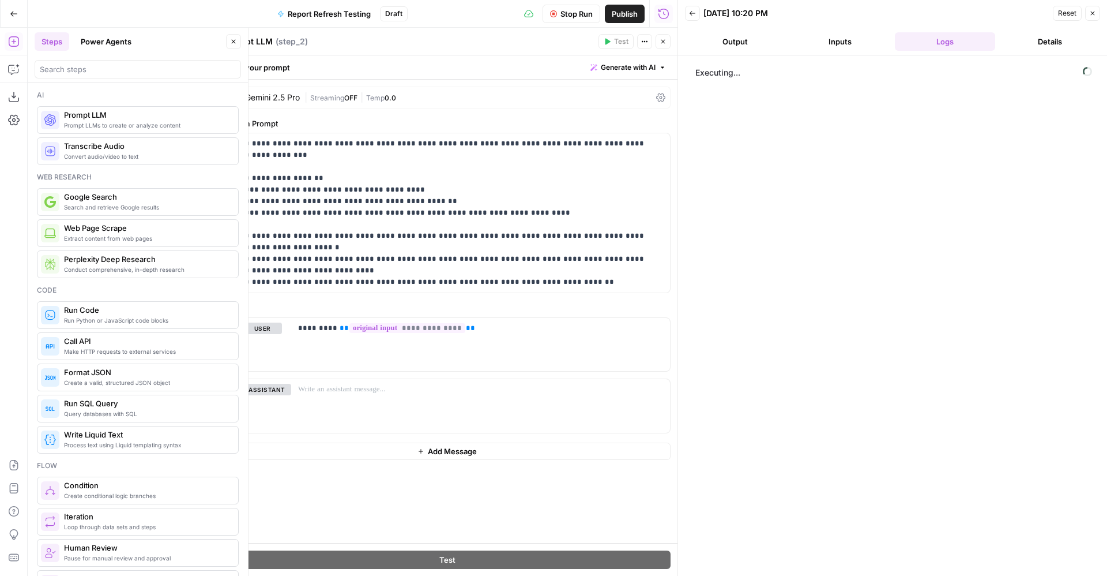
click at [555, 12] on icon "button" at bounding box center [553, 13] width 7 height 7
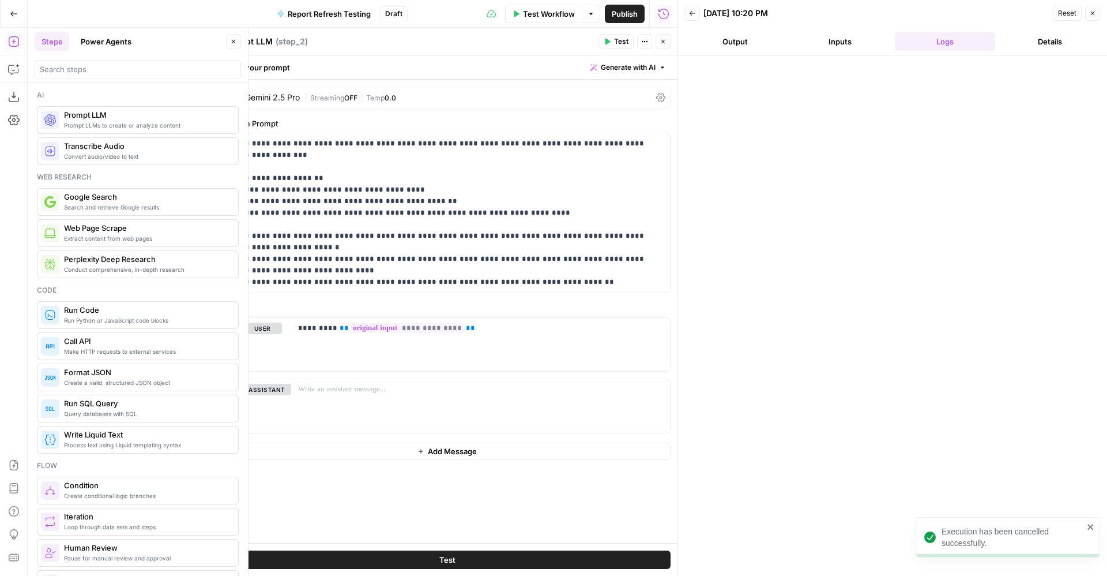
click at [537, 8] on span "Test Workflow" at bounding box center [549, 14] width 52 height 12
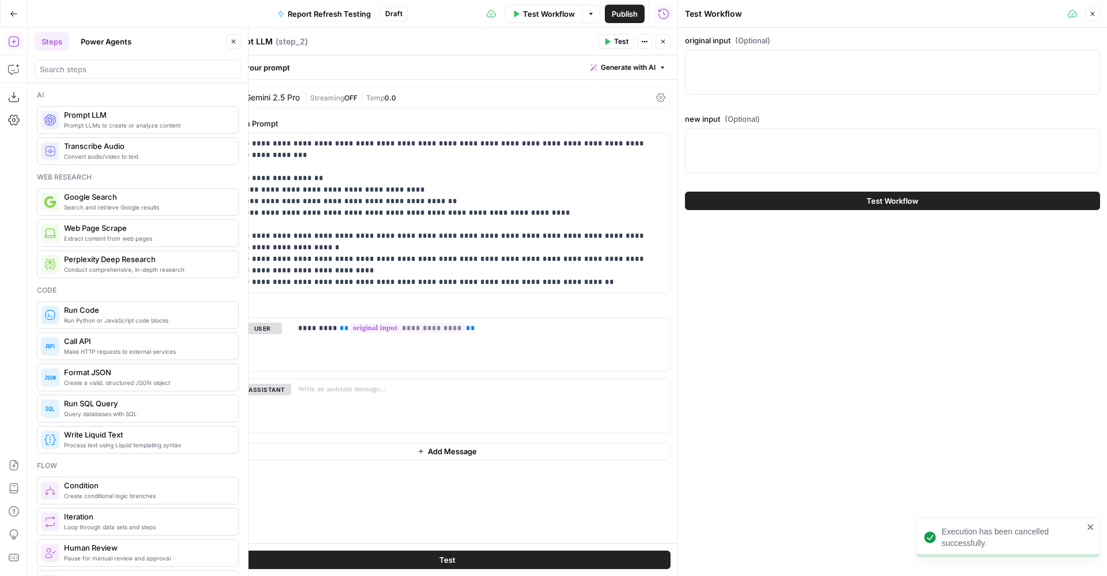
click at [792, 70] on div at bounding box center [892, 72] width 415 height 45
click at [785, 161] on div at bounding box center [892, 150] width 415 height 45
paste textarea ""1. {""material_updates"":[{""material_news"":""Acquires ChromoTech Diagnostics…"
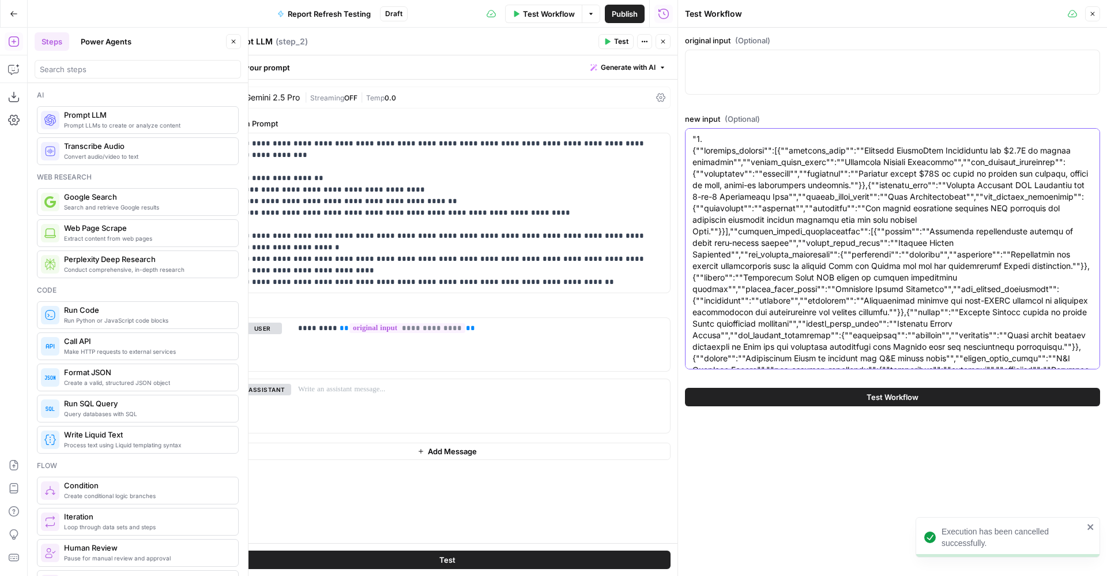
scroll to position [27374, 0]
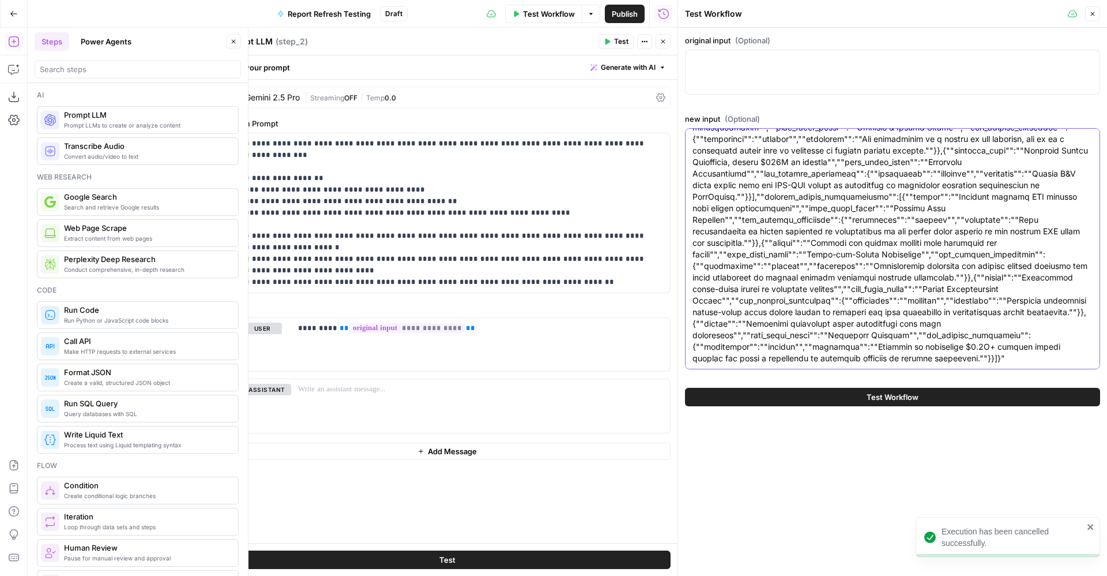
type textarea ""1. {""material_updates"":[{""material_news"":""Acquires ChromoTech Diagnostics…"
click at [778, 85] on div at bounding box center [892, 72] width 415 height 45
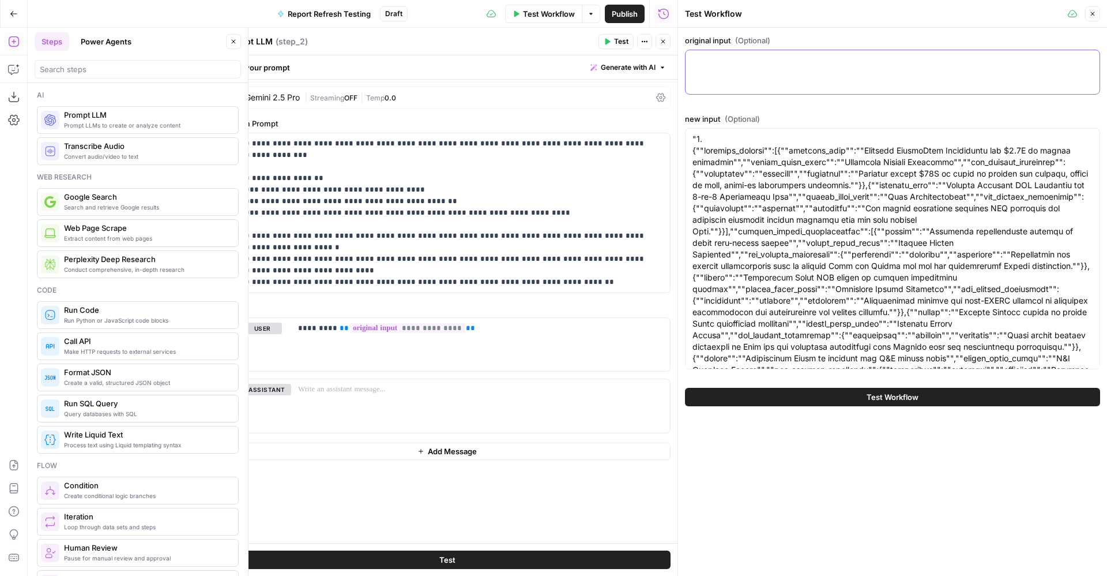
paste textarea ""1. {""material_updates"":[{""material_news"":""Acquires CellaGenix Therapeutic…"
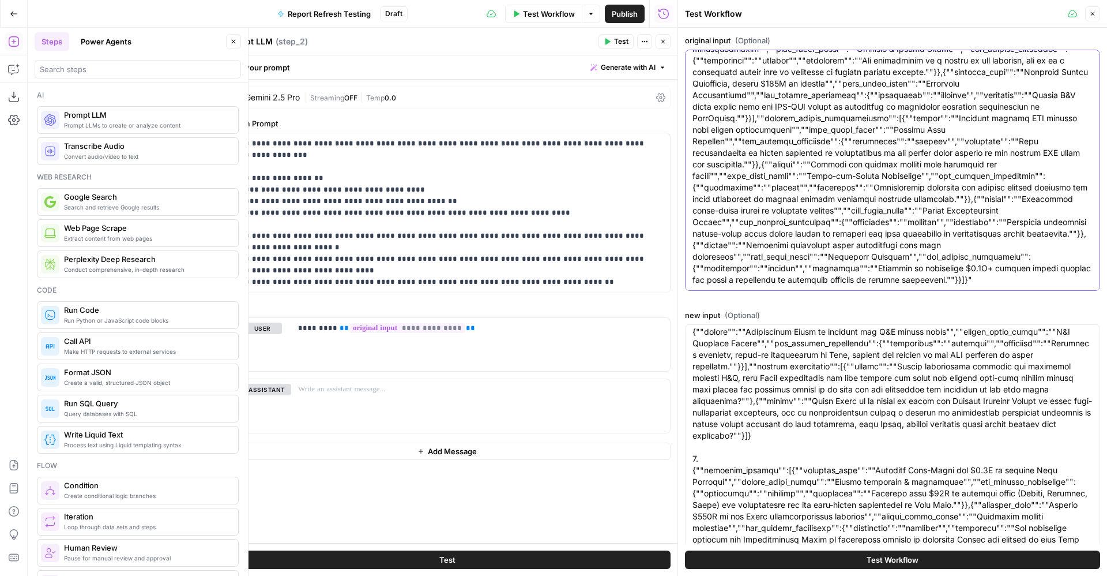
scroll to position [543, 0]
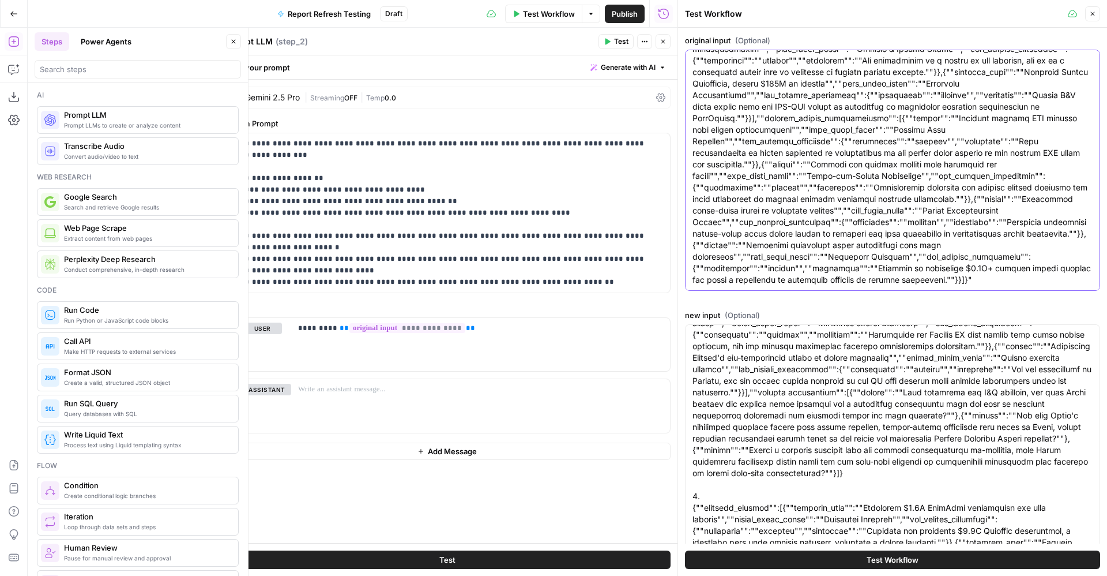
type textarea ""1. {""material_updates"":[{""material_news"":""Acquires CellaGenix Therapeutic…"
click at [819, 426] on span "Test Workflow" at bounding box center [893, 560] width 52 height 12
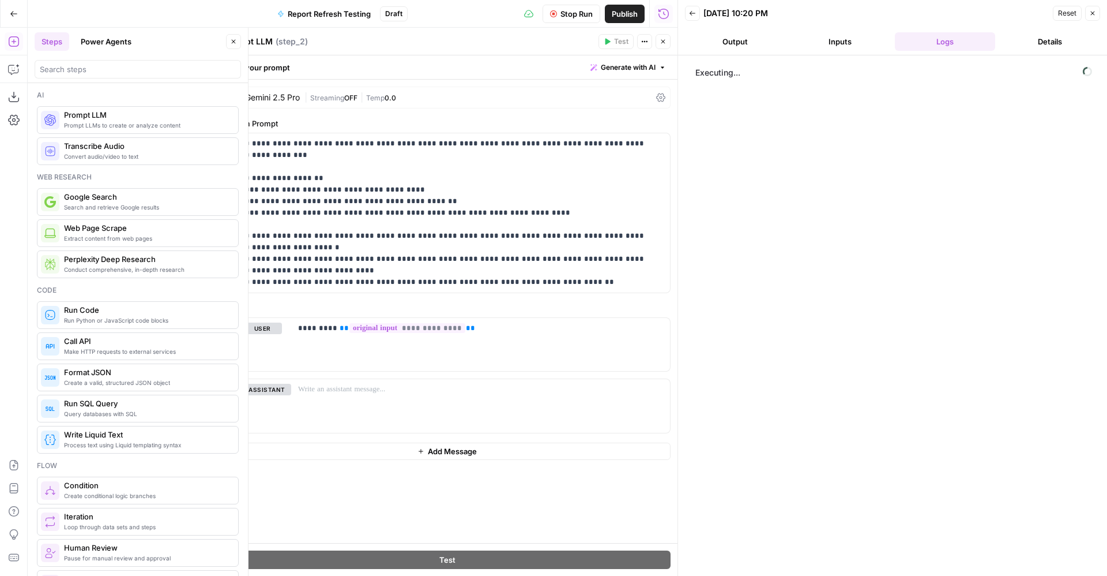
click at [616, 9] on span "Publish" at bounding box center [625, 14] width 26 height 12
click at [234, 37] on button "Close" at bounding box center [233, 41] width 15 height 15
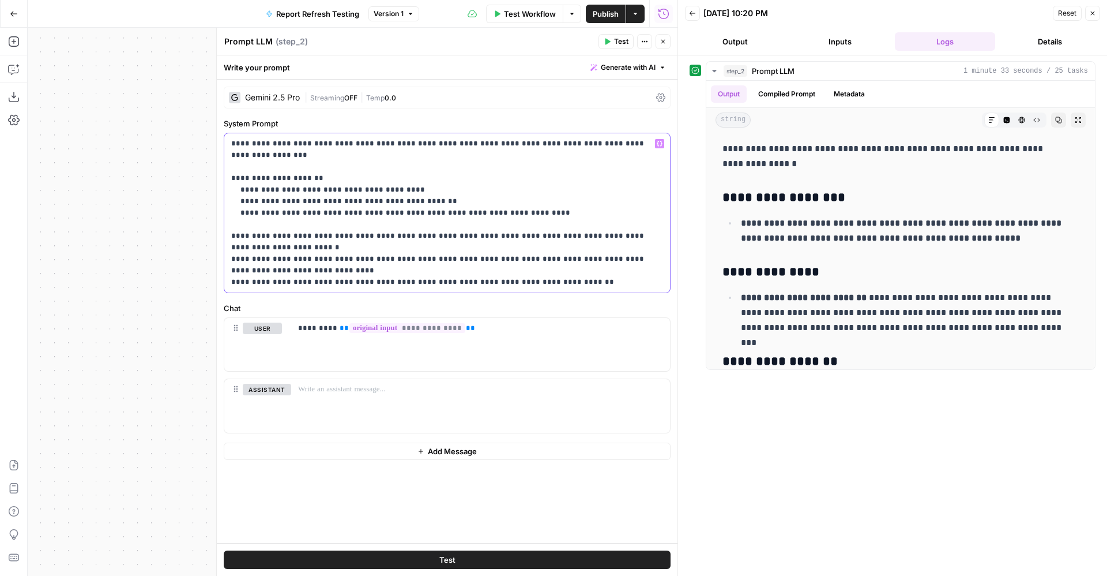
click at [538, 284] on p "**********" at bounding box center [447, 213] width 432 height 150
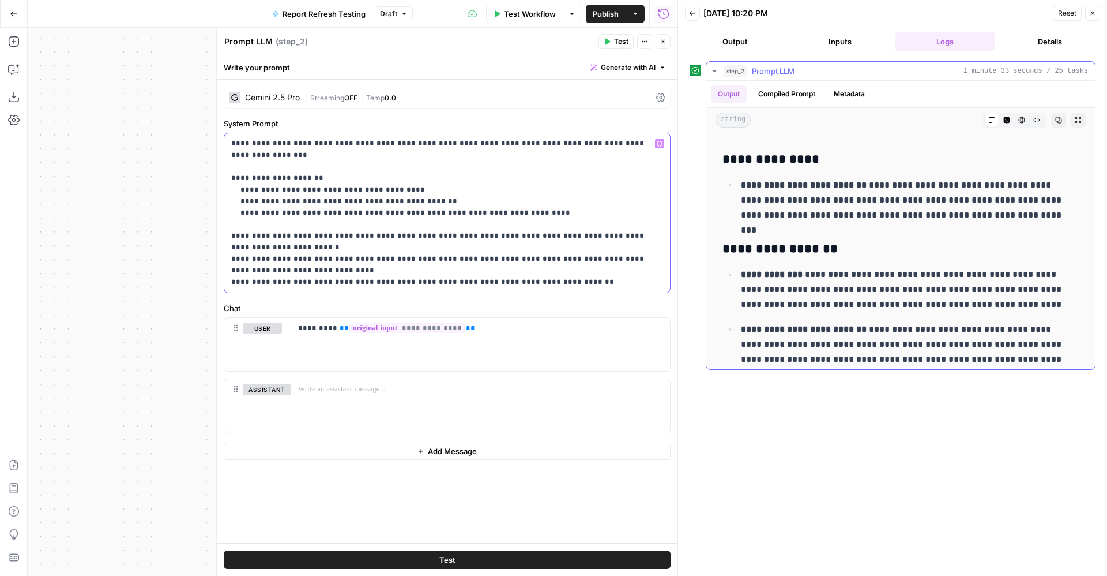
scroll to position [114, 0]
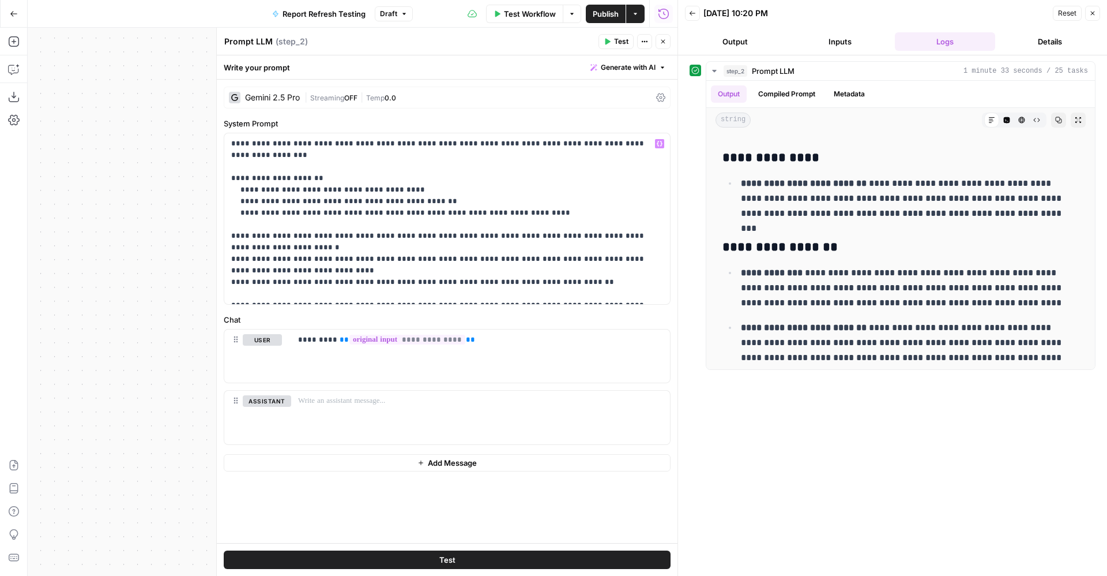
click at [663, 42] on icon "button" at bounding box center [663, 42] width 4 height 4
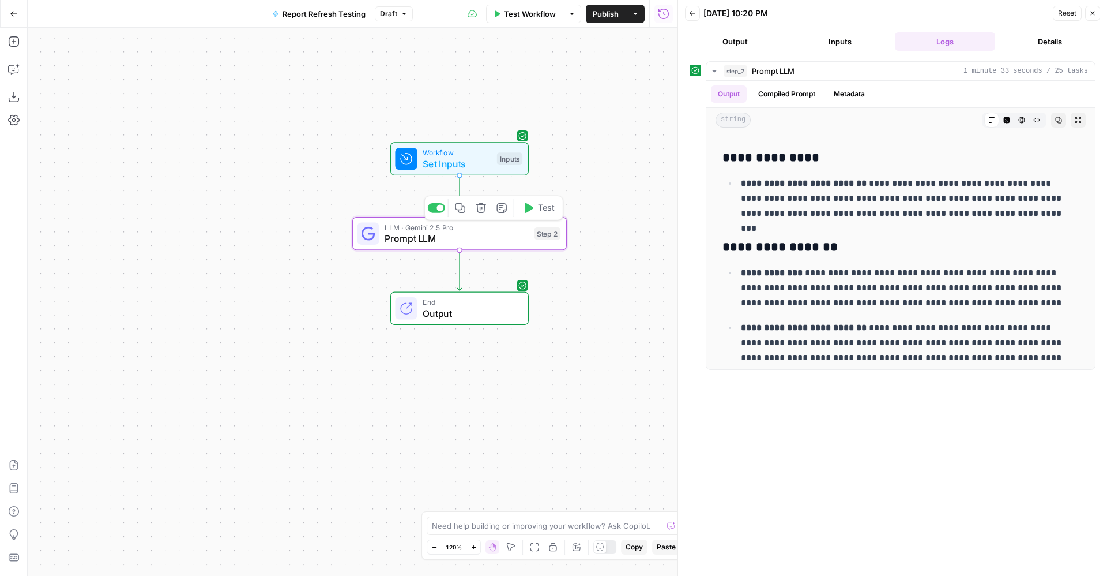
click at [467, 217] on div "Copy step Delete step Add Note Test" at bounding box center [493, 207] width 139 height 25
click at [465, 215] on button "Copy step" at bounding box center [461, 208] width 18 height 18
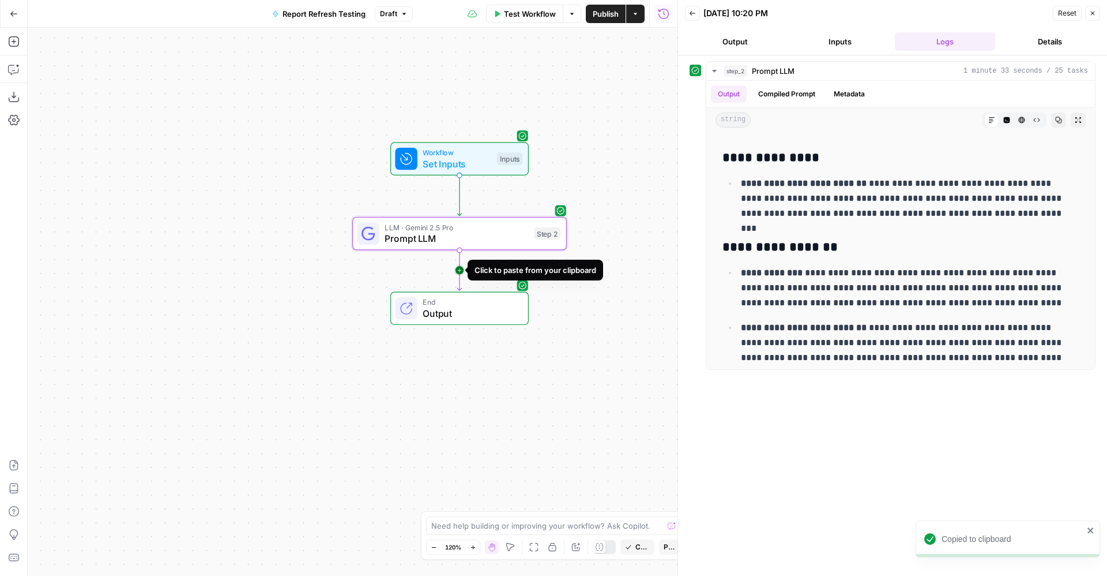
click at [458, 272] on icon "Edge from step_2 to end" at bounding box center [459, 270] width 4 height 40
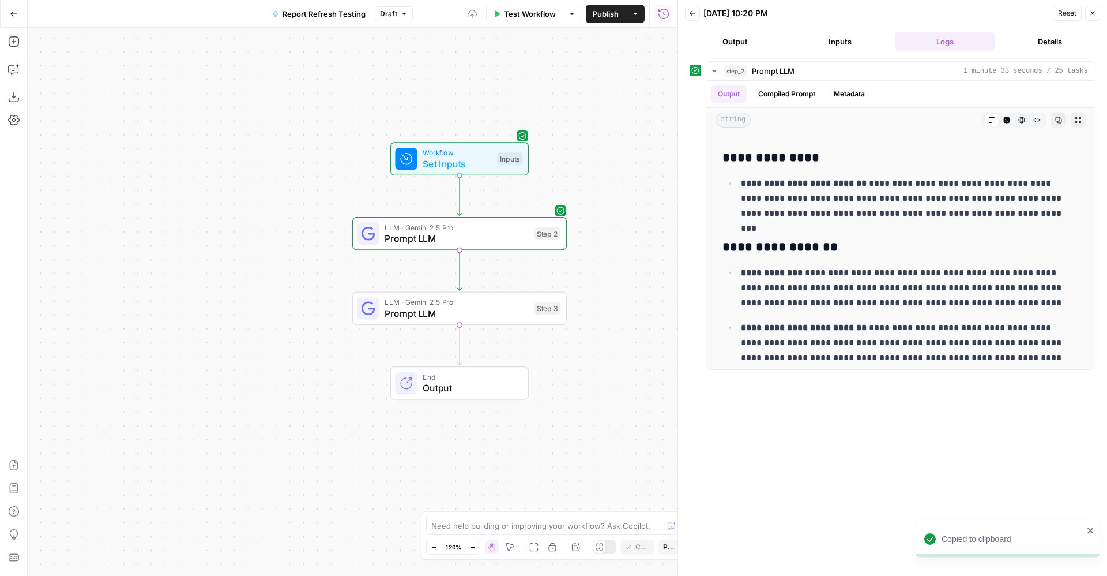
click at [461, 304] on span "LLM · Gemini 2.5 Pro" at bounding box center [457, 301] width 144 height 11
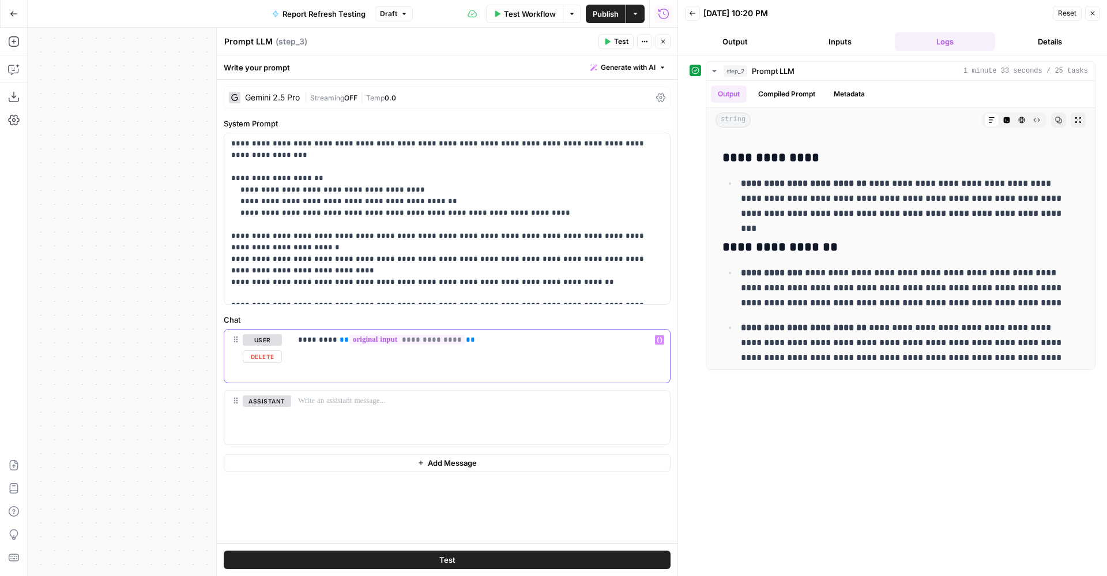
drag, startPoint x: 460, startPoint y: 342, endPoint x: 332, endPoint y: 342, distance: 128.0
click at [332, 342] on p "**********" at bounding box center [480, 340] width 365 height 12
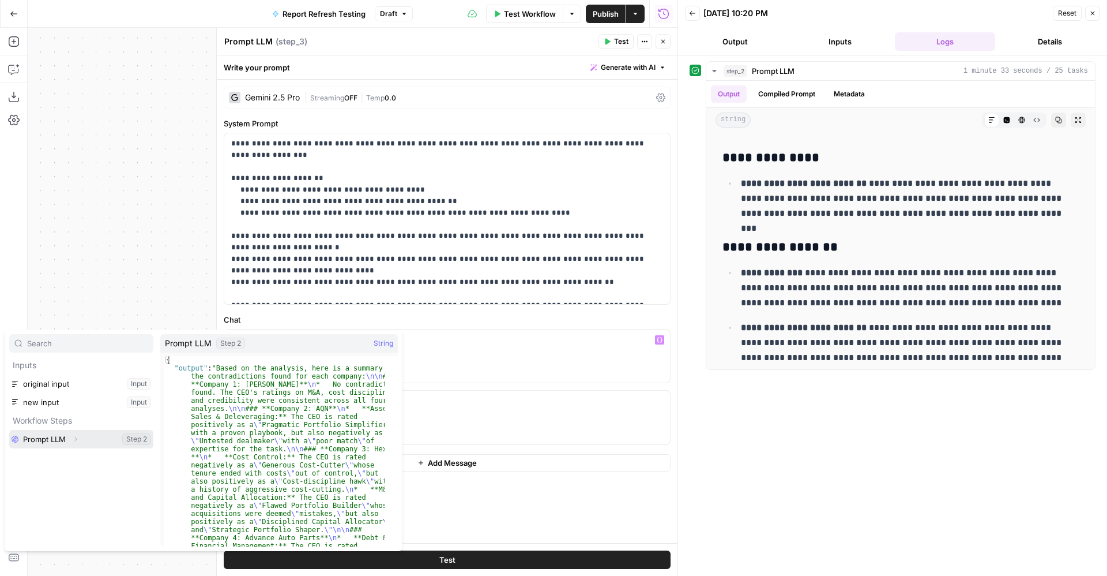
drag, startPoint x: 63, startPoint y: 442, endPoint x: 57, endPoint y: 398, distance: 44.3
click at [57, 398] on div "Inputs original input Input new input Input Workflow Steps Prompt LLM Expand St…" at bounding box center [81, 402] width 144 height 92
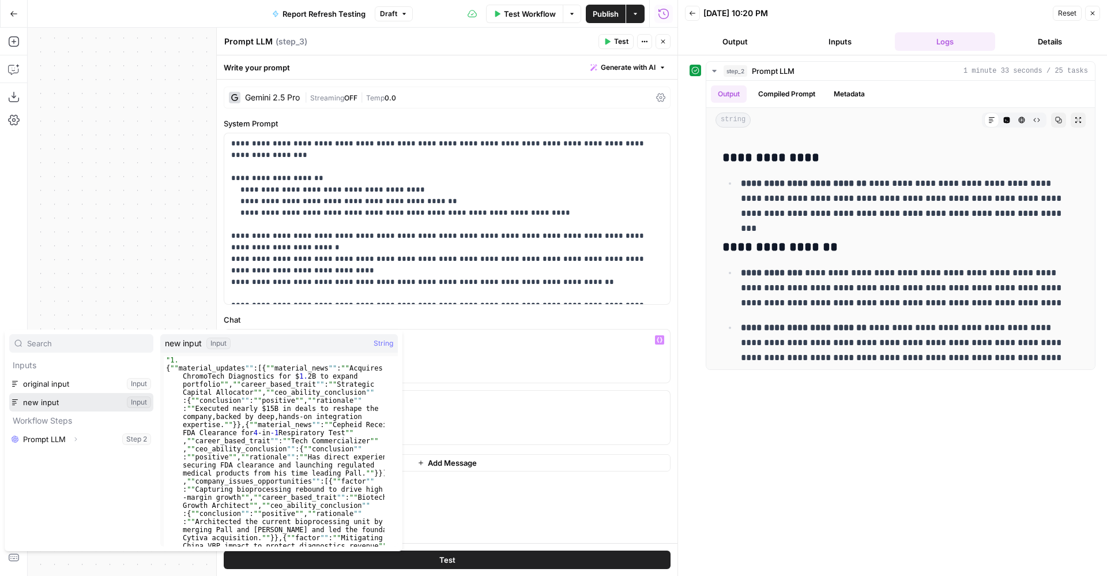
click at [57, 398] on button "Select variable new input" at bounding box center [81, 402] width 144 height 18
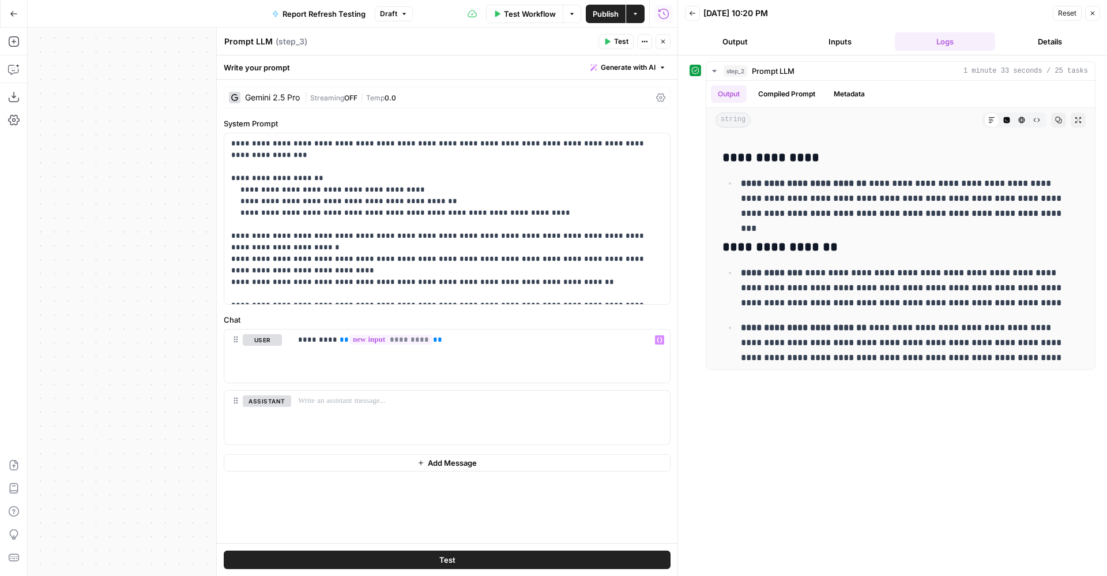
click at [535, 13] on span "Test Workflow" at bounding box center [530, 14] width 52 height 12
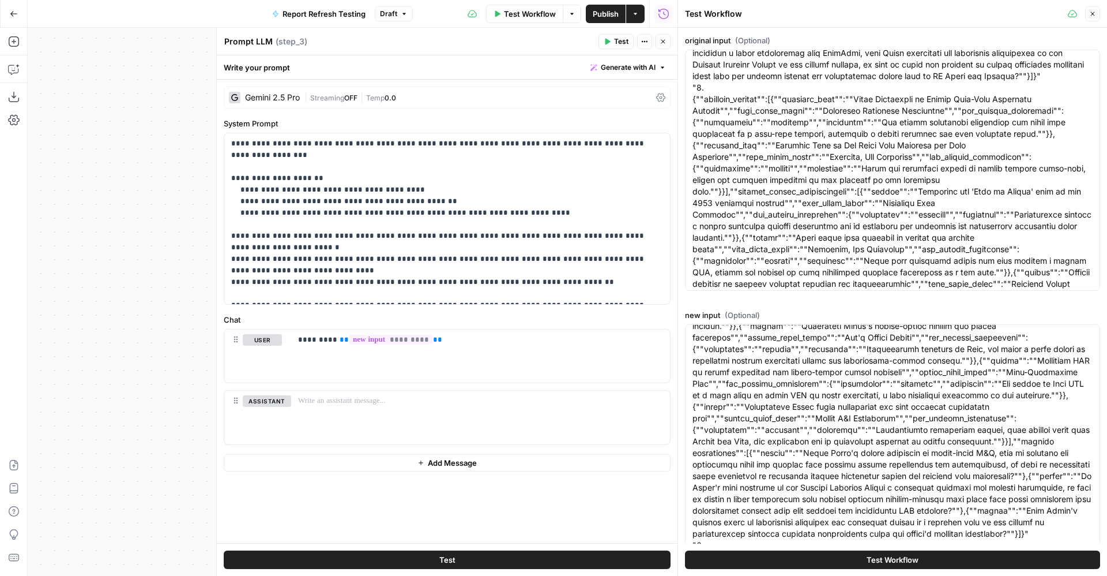
scroll to position [33, 0]
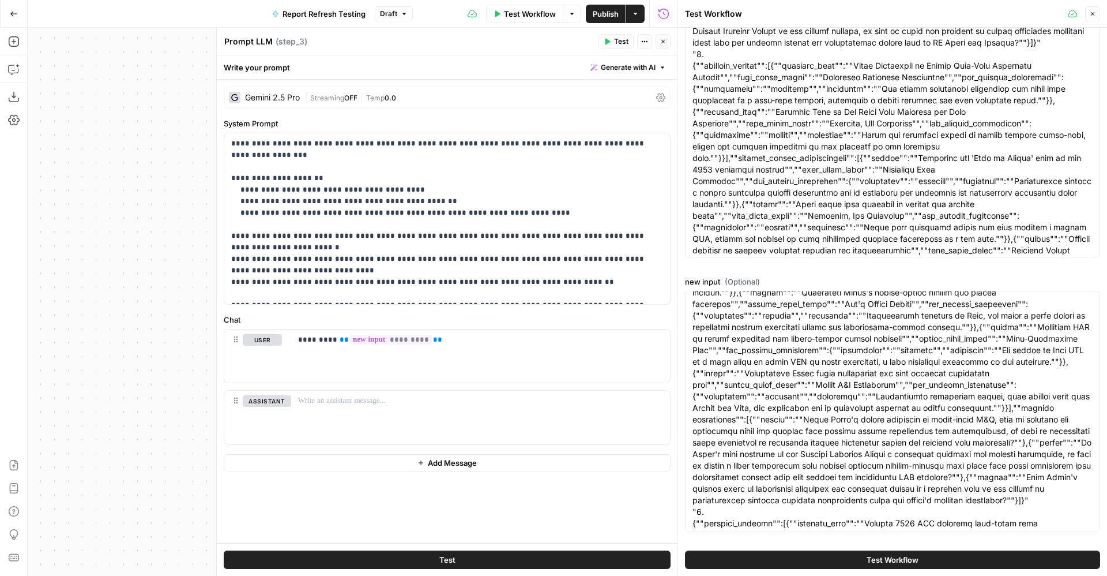
click at [819, 426] on button "Test Workflow" at bounding box center [892, 559] width 415 height 18
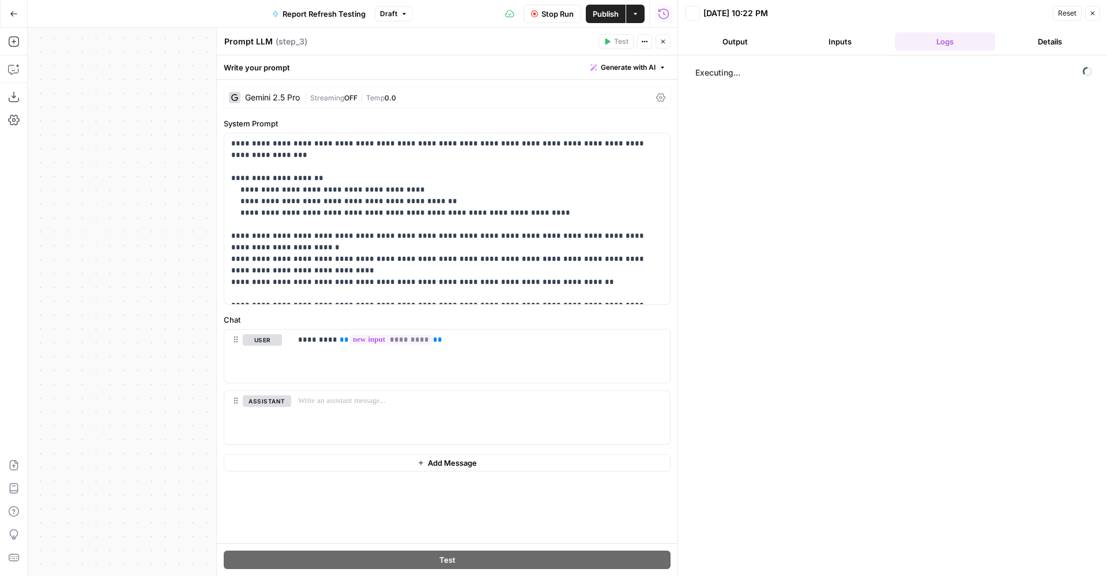
click at [664, 44] on icon "button" at bounding box center [663, 41] width 7 height 7
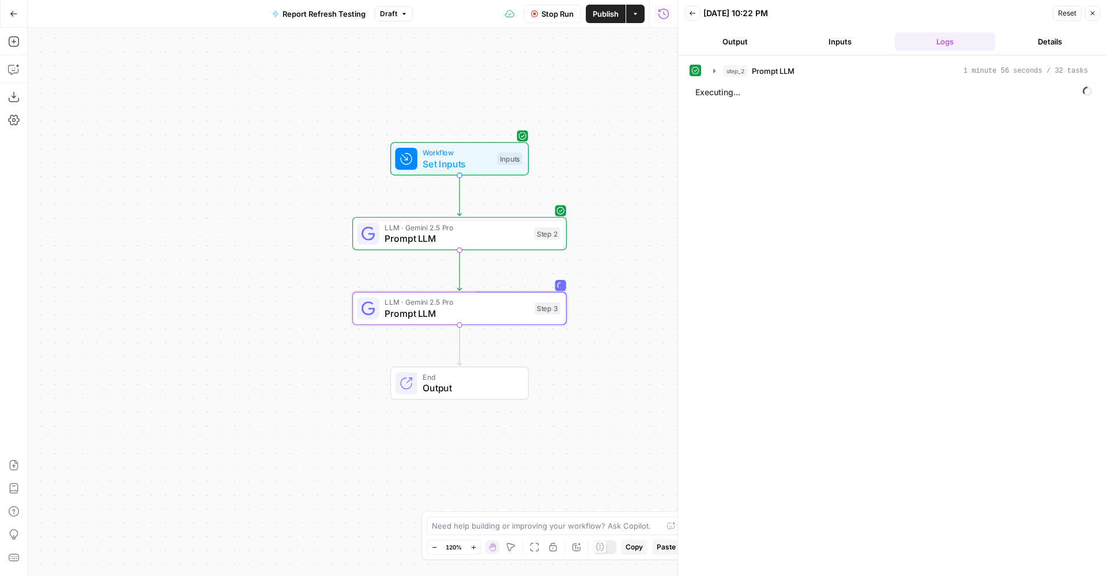
click at [819, 60] on div "step_2 Prompt LLM 1 minute 56 seconds / 32 tasks Executing..." at bounding box center [892, 315] width 429 height 520
click at [819, 69] on div "step_2 Prompt LLM 1 minute 56 seconds / 32 tasks" at bounding box center [906, 71] width 364 height 12
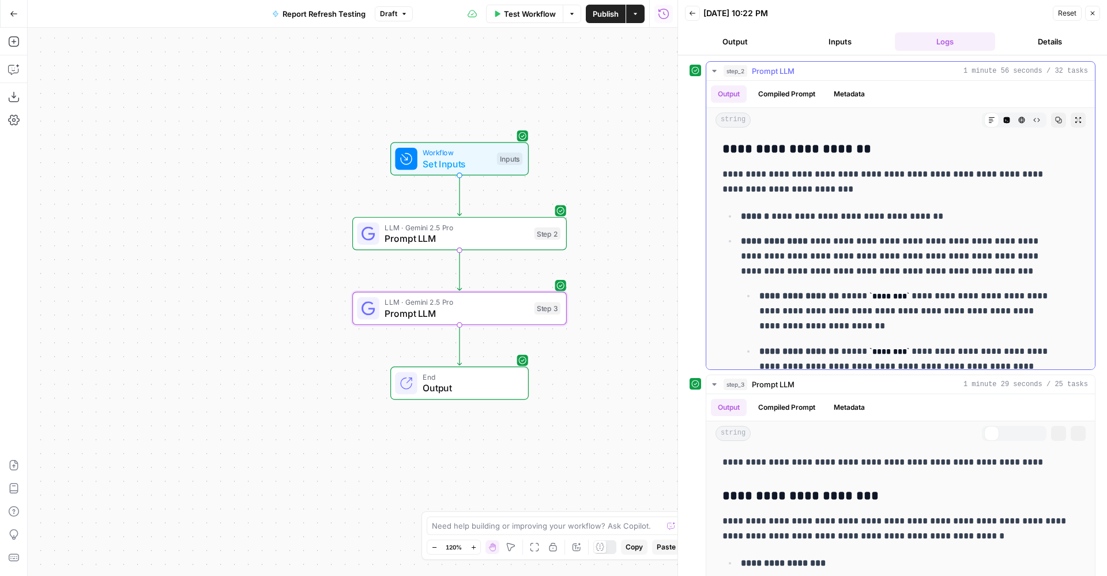
scroll to position [5220, 0]
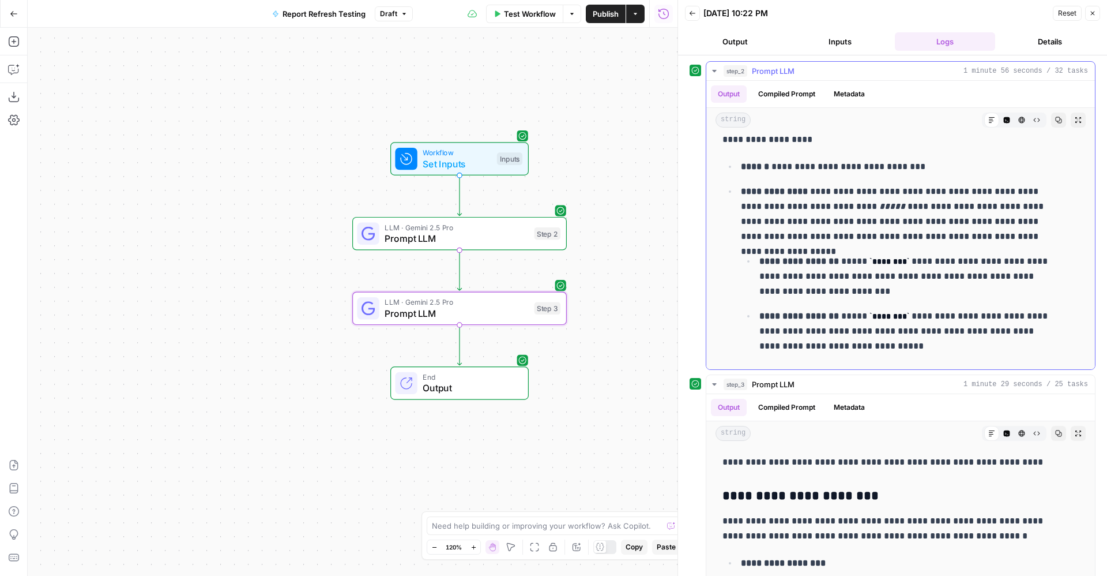
click at [777, 62] on button "step_2 Prompt LLM 1 minute 56 seconds / 32 tasks" at bounding box center [900, 71] width 389 height 18
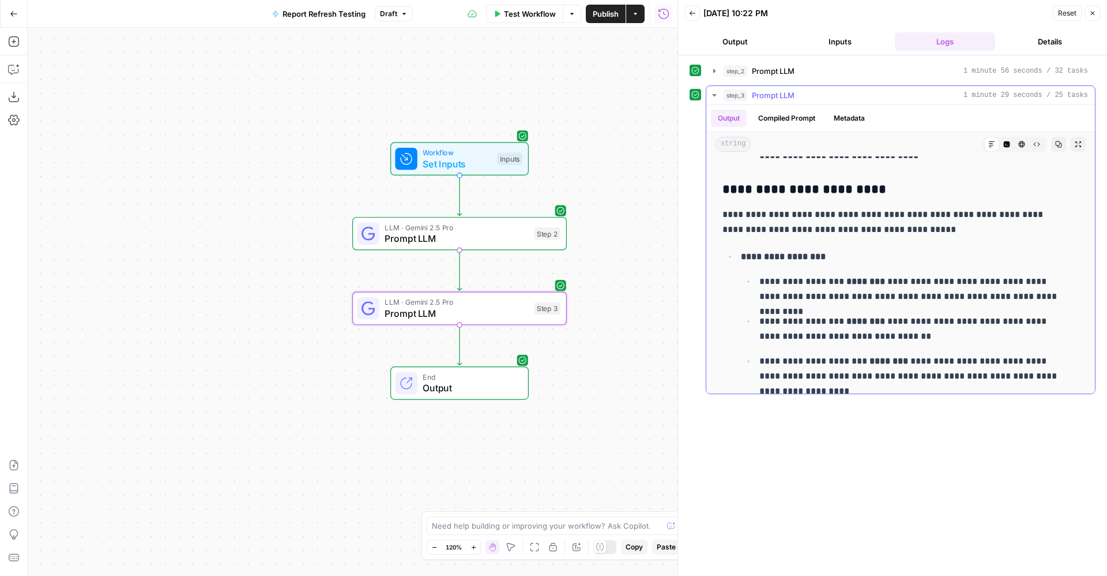
scroll to position [0, 0]
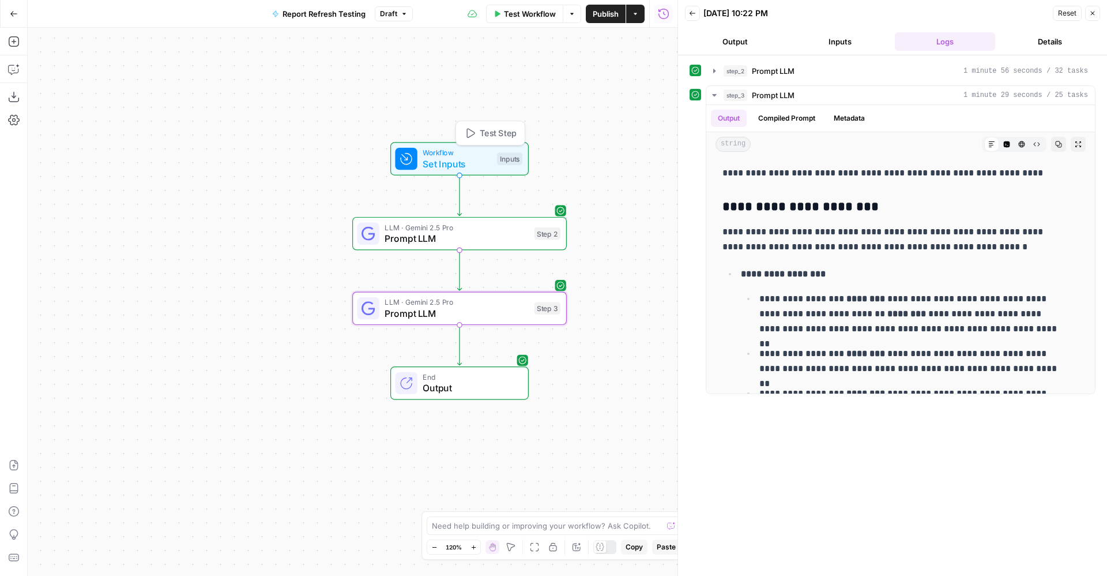
click at [476, 155] on span "Workflow" at bounding box center [457, 152] width 69 height 11
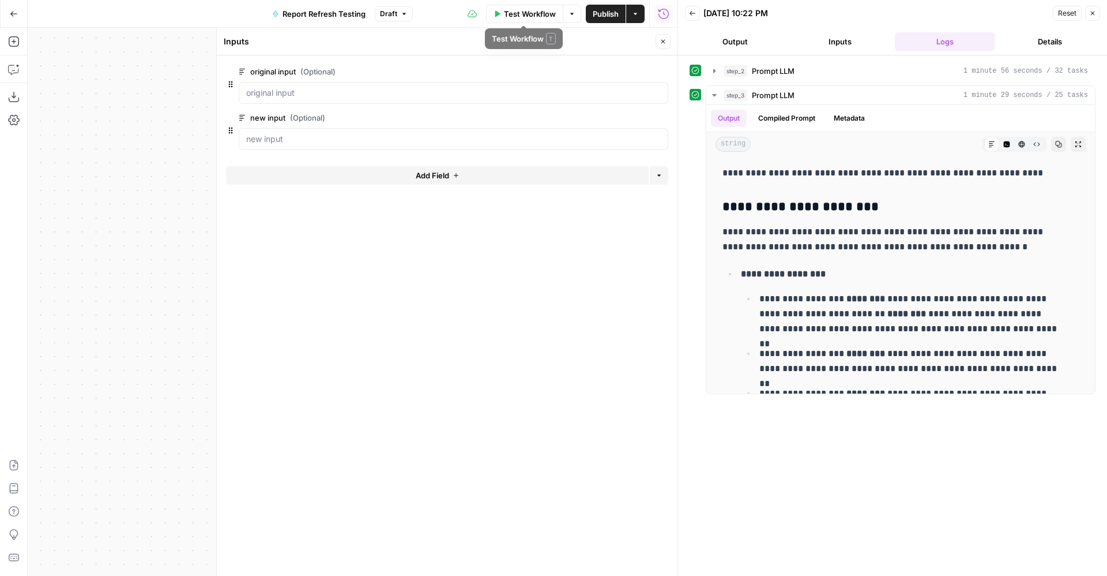
click at [501, 9] on button "Test Workflow" at bounding box center [524, 14] width 77 height 18
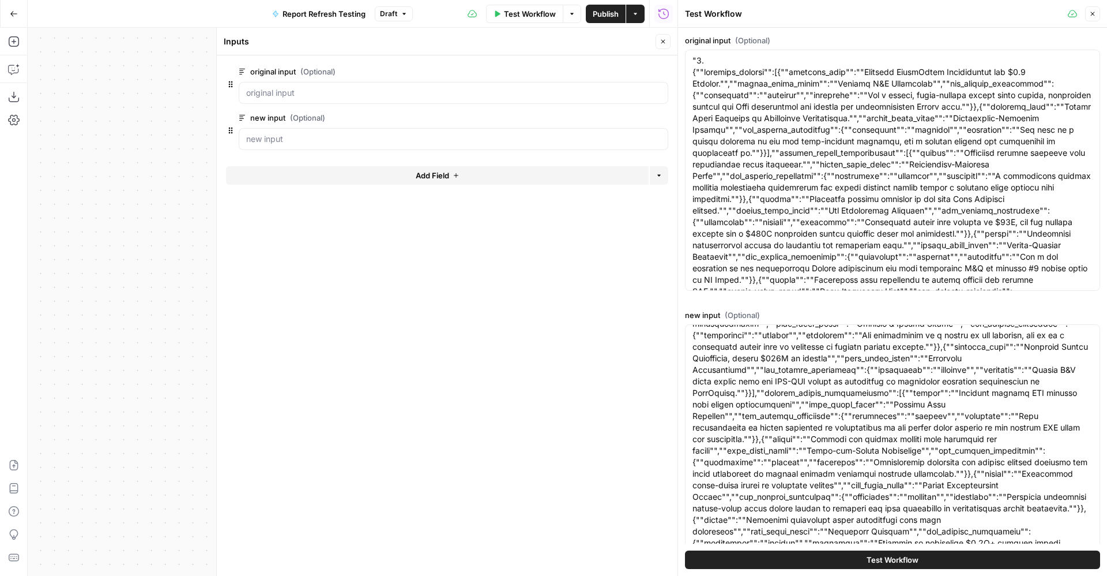
scroll to position [28337, 0]
click at [605, 14] on span "Publish" at bounding box center [606, 14] width 26 height 12
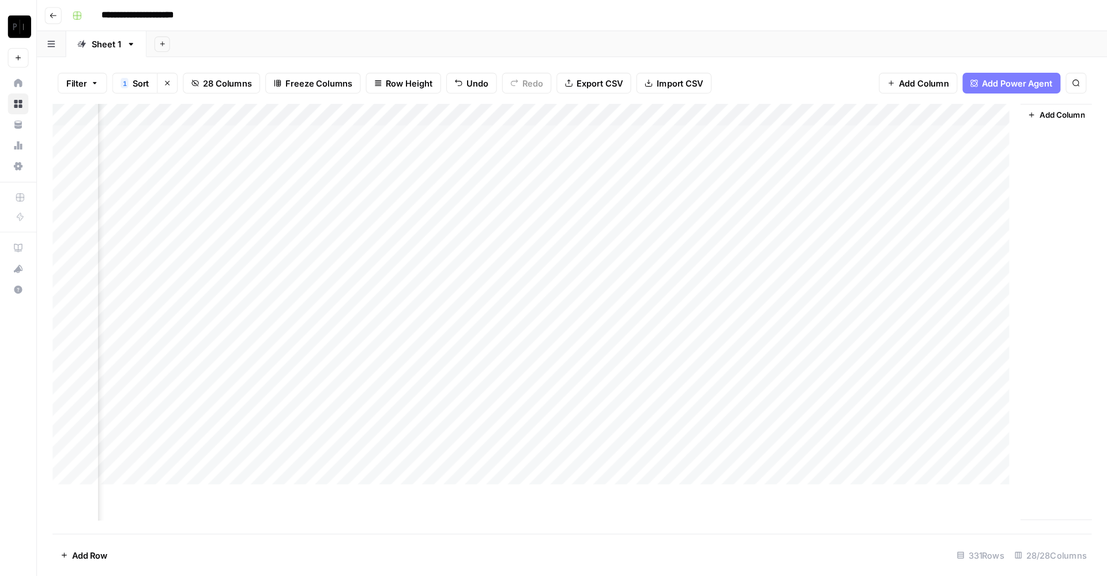
scroll to position [0, 2361]
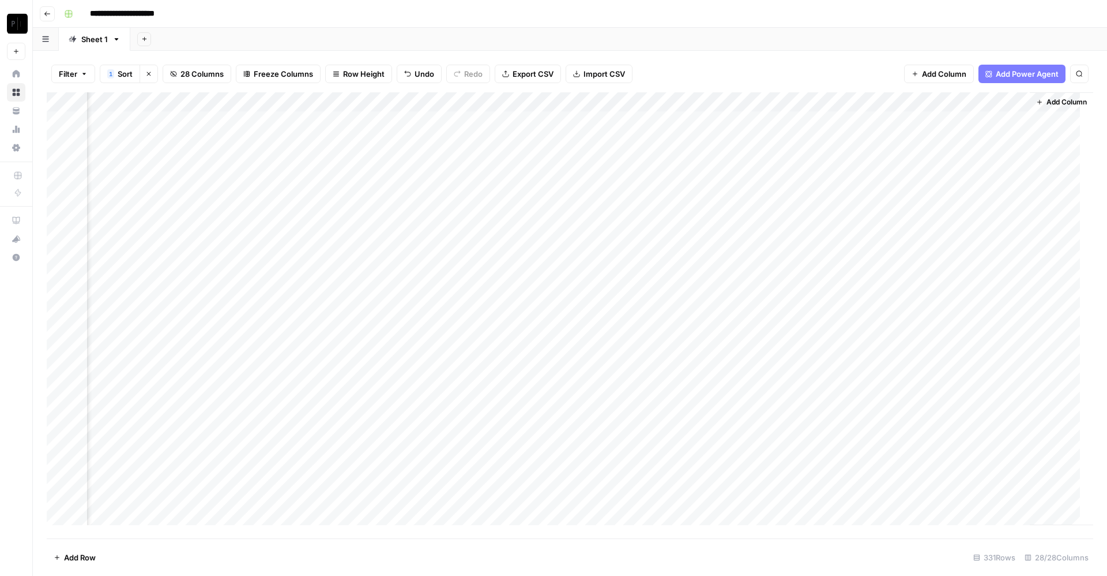
drag, startPoint x: 819, startPoint y: 4, endPoint x: 719, endPoint y: 22, distance: 102.6
click at [719, 22] on header "**********" at bounding box center [570, 14] width 1074 height 28
click at [733, 119] on div "Add Column" at bounding box center [570, 315] width 1047 height 446
click at [736, 138] on div "Add Column" at bounding box center [570, 315] width 1047 height 446
click at [738, 155] on div "Add Column" at bounding box center [570, 315] width 1047 height 446
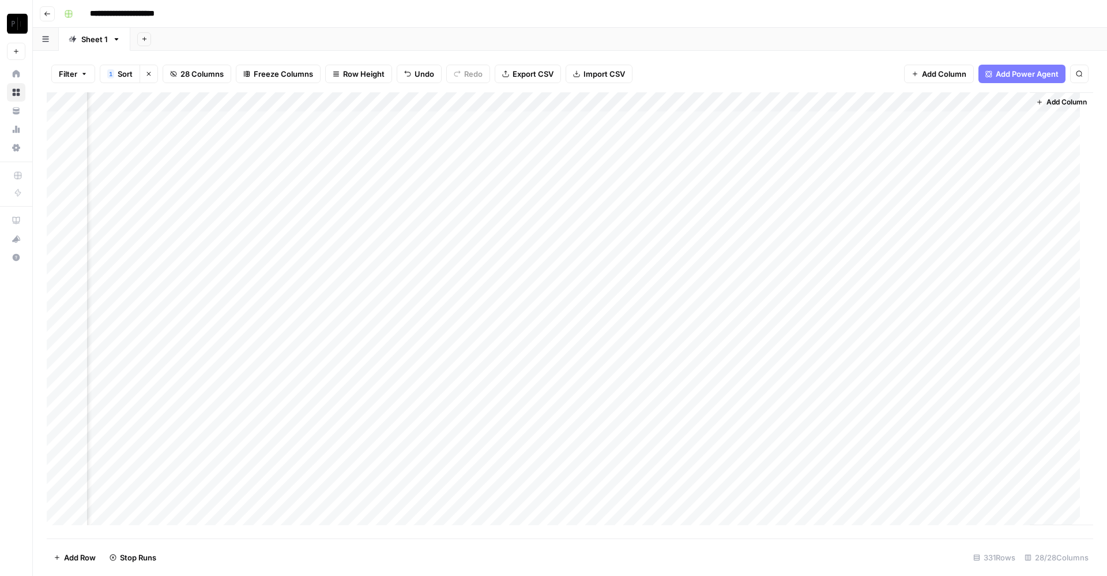
click at [736, 181] on div "Add Column" at bounding box center [570, 315] width 1047 height 446
click at [735, 194] on div "Add Column" at bounding box center [570, 315] width 1047 height 446
click at [735, 220] on div "Add Column" at bounding box center [570, 315] width 1047 height 446
click at [735, 234] on div "Add Column" at bounding box center [570, 315] width 1047 height 446
click at [738, 255] on div "Add Column" at bounding box center [570, 315] width 1047 height 446
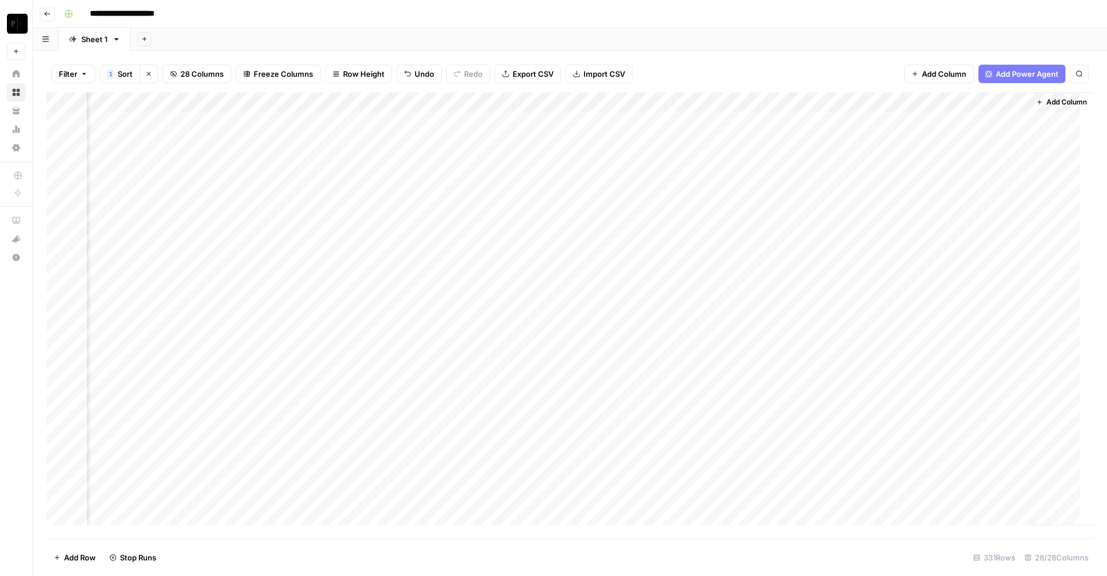
click at [738, 274] on div "Add Column" at bounding box center [570, 315] width 1047 height 446
click at [738, 295] on div "Add Column" at bounding box center [570, 315] width 1047 height 446
click at [736, 316] on div "Add Column" at bounding box center [570, 315] width 1047 height 446
click at [734, 336] on div "Add Column" at bounding box center [570, 315] width 1047 height 446
click at [735, 357] on div "Add Column" at bounding box center [570, 315] width 1047 height 446
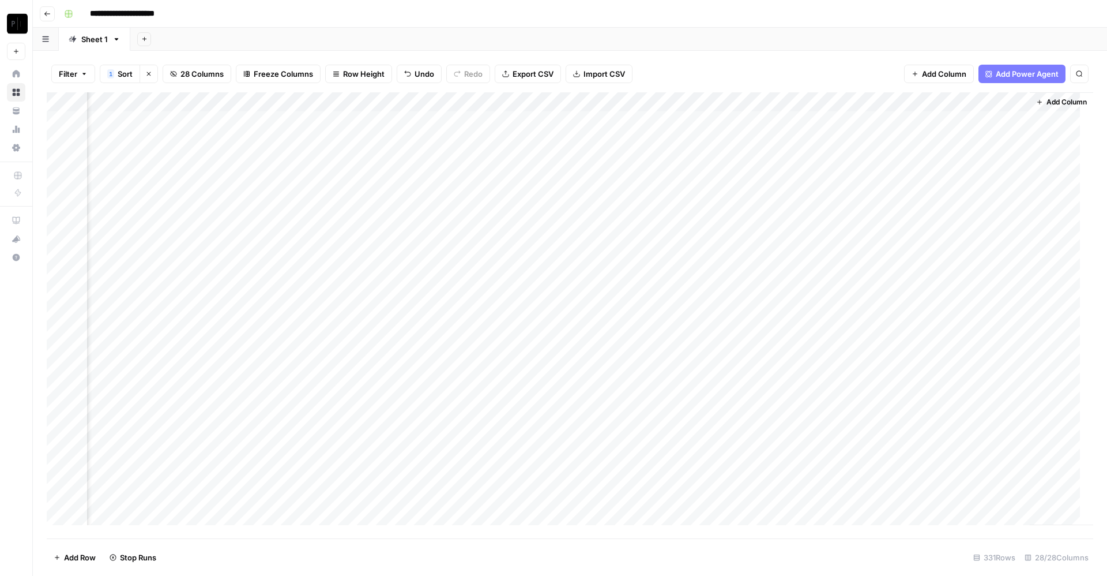
click at [737, 369] on div "Add Column" at bounding box center [570, 315] width 1047 height 446
click at [734, 386] on div "Add Column" at bounding box center [570, 315] width 1047 height 446
click at [735, 371] on div "Add Column" at bounding box center [570, 315] width 1047 height 446
click at [737, 394] on div "Add Column" at bounding box center [570, 315] width 1047 height 446
click at [739, 409] on div "Add Column" at bounding box center [570, 315] width 1047 height 446
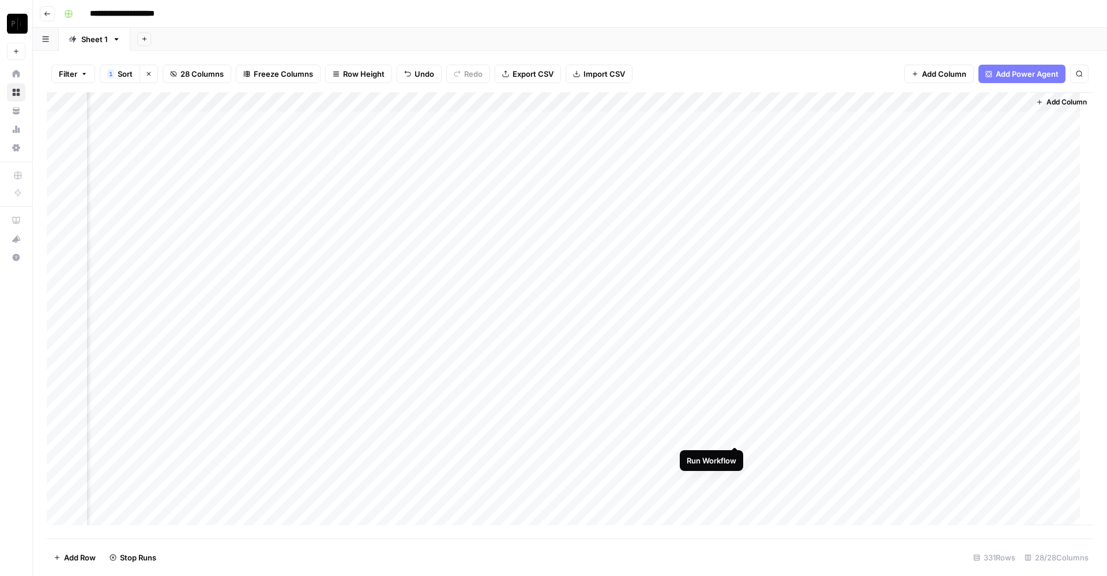
click at [732, 426] on div "Add Column" at bounding box center [570, 315] width 1047 height 446
click at [734, 426] on div "Add Column" at bounding box center [570, 315] width 1047 height 446
click at [736, 426] on div "Add Column" at bounding box center [570, 315] width 1047 height 446
click at [739, 426] on div "Add Column" at bounding box center [570, 315] width 1047 height 446
click at [738, 426] on div "Add Column" at bounding box center [570, 315] width 1047 height 446
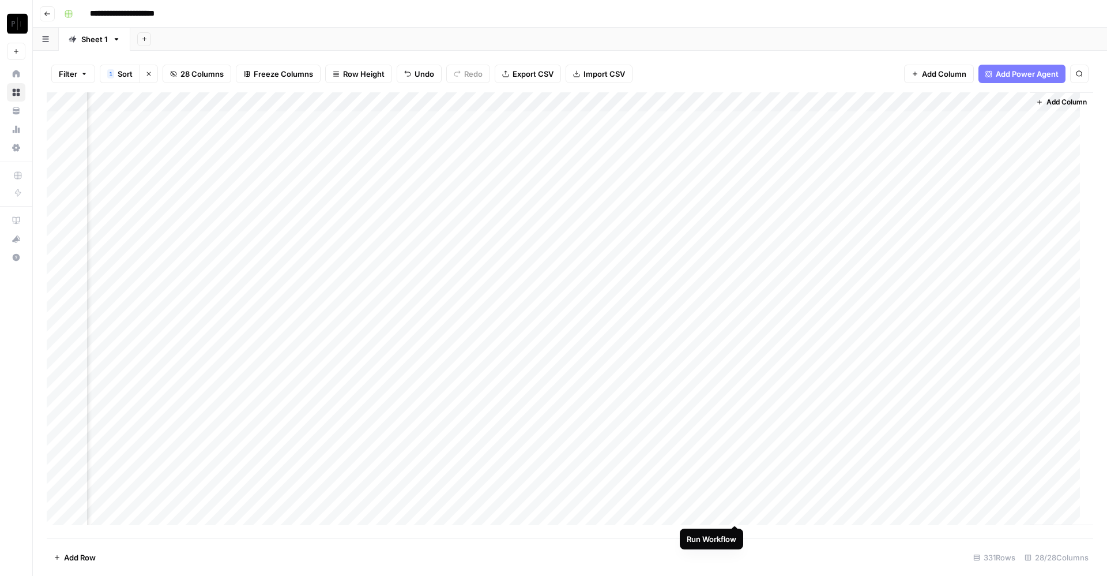
click at [734, 426] on div "Add Column" at bounding box center [570, 315] width 1047 height 446
click at [819, 114] on div "Add Column" at bounding box center [570, 315] width 1047 height 446
click at [791, 121] on div "Add Column" at bounding box center [570, 315] width 1047 height 446
click at [819, 120] on div "Add Column" at bounding box center [570, 315] width 1047 height 446
